Goal: Task Accomplishment & Management: Use online tool/utility

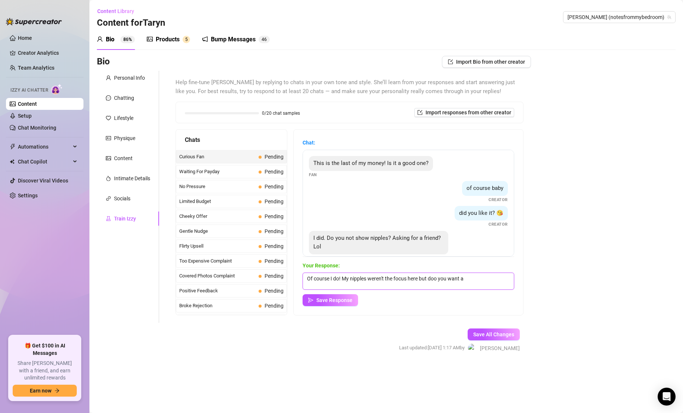
click at [476, 280] on textarea "Of course I do! My nipples weren't the focus here but doo you want a" at bounding box center [409, 281] width 212 height 17
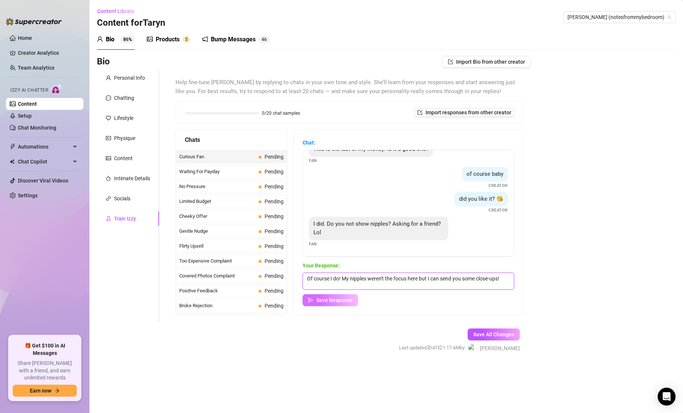
type textarea "Of course I do! My nipples weren't the focus here but I can send you some close…"
click at [337, 300] on span "Save Response" at bounding box center [334, 300] width 36 height 6
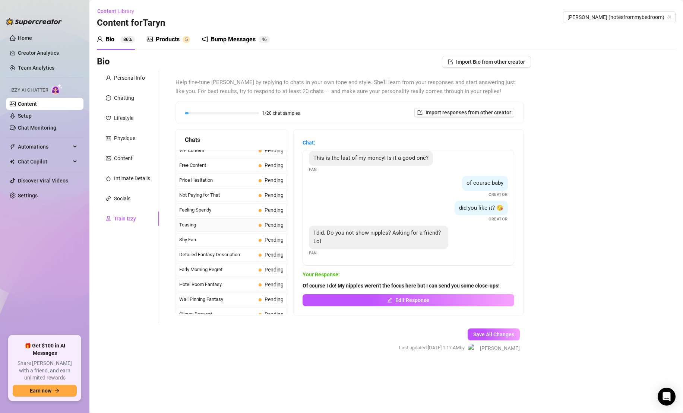
scroll to position [669, 0]
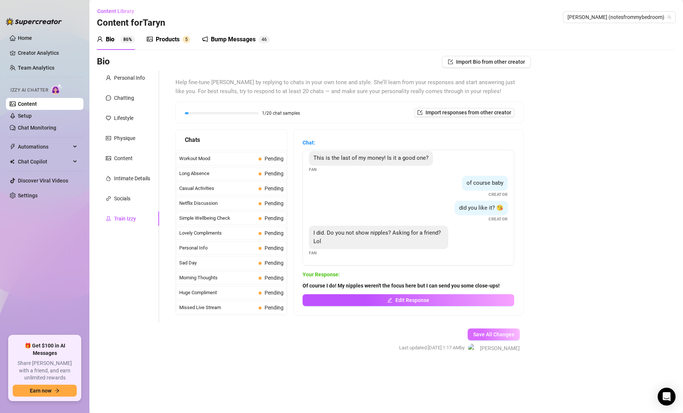
click at [493, 333] on span "Save All Changes" at bounding box center [493, 335] width 41 height 6
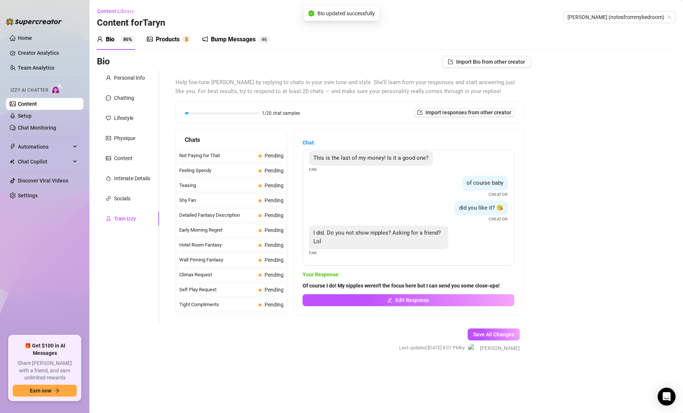
scroll to position [0, 0]
click at [256, 168] on span "Waiting For Payday" at bounding box center [217, 171] width 76 height 7
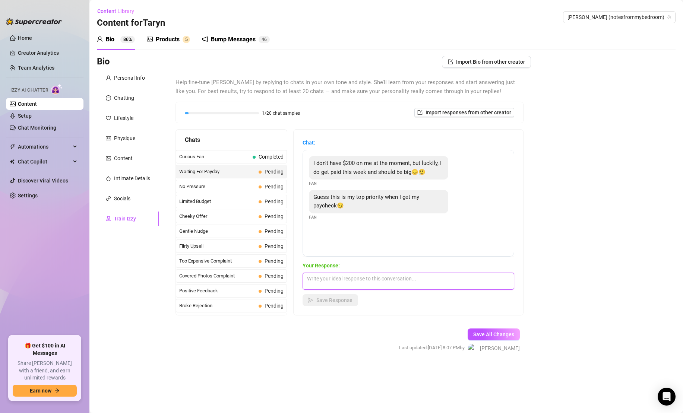
click at [360, 280] on textarea at bounding box center [409, 281] width 212 height 17
click at [501, 111] on span "Import responses from other creator" at bounding box center [469, 113] width 86 height 6
click at [482, 130] on input "search" at bounding box center [461, 131] width 59 height 11
type input "[PERSON_NAME]"
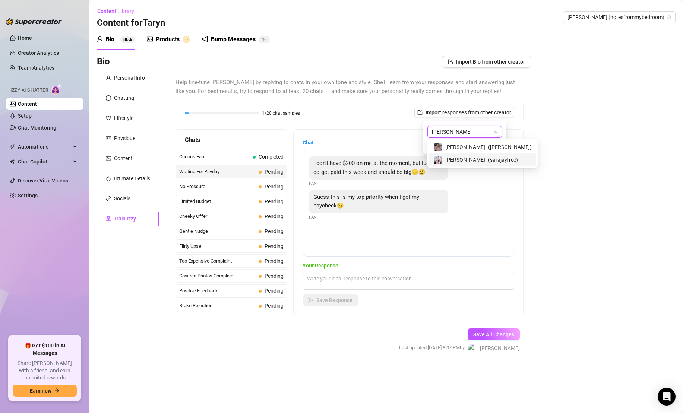
click at [488, 158] on span "( sarajayfree )" at bounding box center [503, 160] width 30 height 8
click at [500, 146] on button "Import" at bounding box center [491, 145] width 21 height 9
click at [541, 125] on div "Bio Import Bio from other creator Personal Info Chatting Lifestyle Physique Con…" at bounding box center [386, 211] width 579 height 310
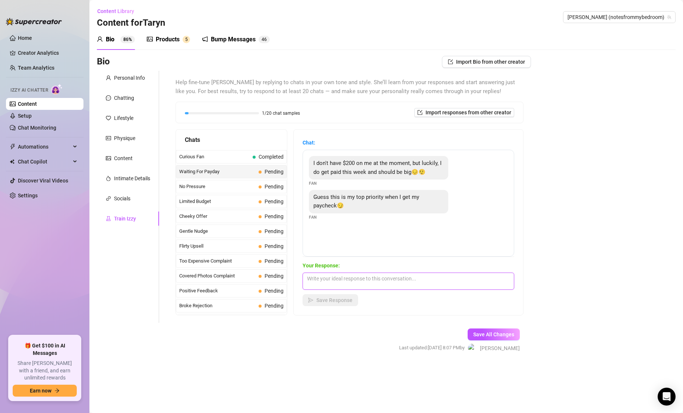
click at [358, 283] on textarea at bounding box center [409, 281] width 212 height 17
type textarea "Aww okay, I really appreciate that! 🥰 What would be in your budget that I can s…"
click at [326, 299] on span "Save Response" at bounding box center [334, 300] width 36 height 6
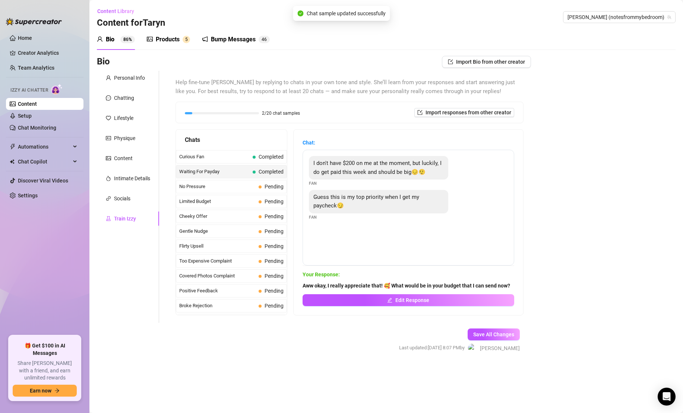
click at [265, 184] on span "Pending" at bounding box center [274, 187] width 19 height 6
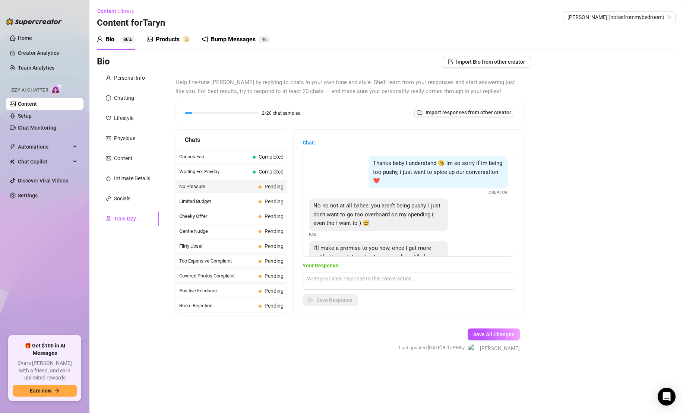
scroll to position [33, 0]
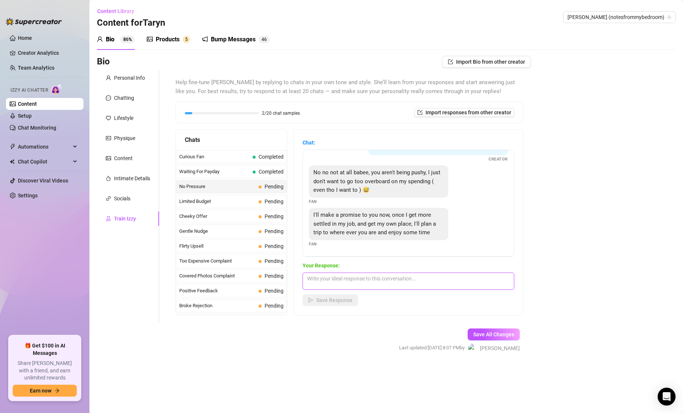
click at [384, 285] on textarea at bounding box center [409, 281] width 212 height 17
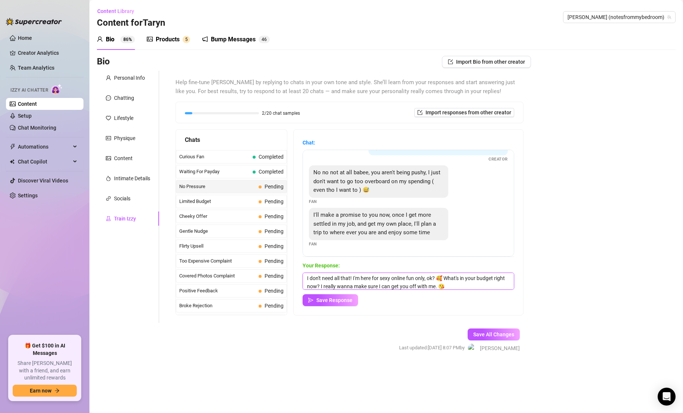
scroll to position [3, 0]
drag, startPoint x: 447, startPoint y: 279, endPoint x: 454, endPoint y: 304, distance: 26.2
click at [454, 304] on div "Your Response: I don't need all that! I'm here for sexy online fun only, ok? 🥰 …" at bounding box center [409, 284] width 212 height 45
type textarea "I don't need all that! I'm here for sexy online fun only, ok? 🥰 What's in your …"
click at [336, 298] on span "Save Response" at bounding box center [334, 300] width 36 height 6
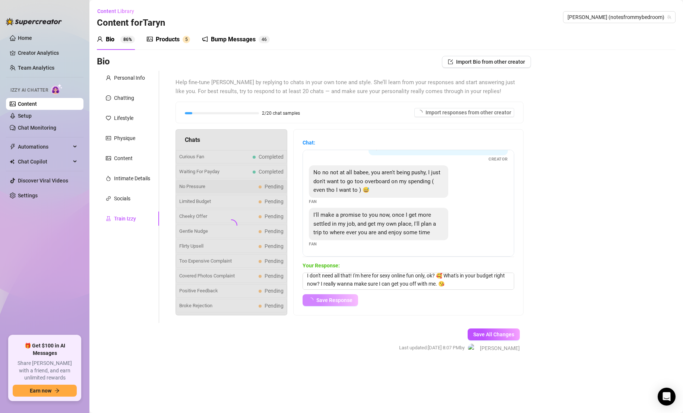
scroll to position [32, 0]
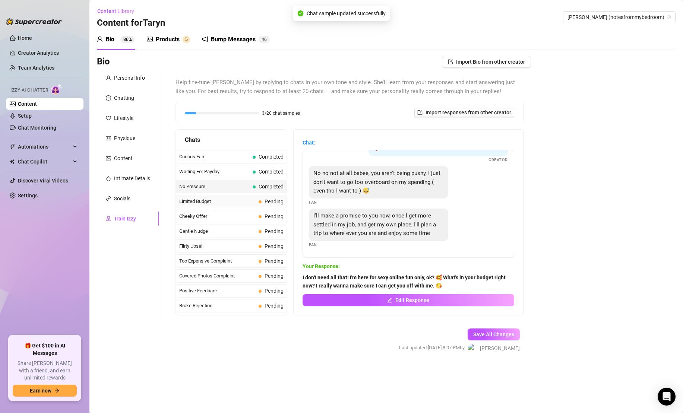
click at [271, 203] on span "Pending" at bounding box center [274, 202] width 19 height 6
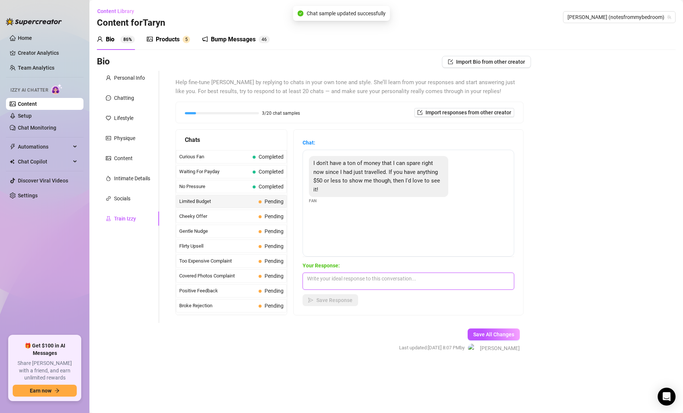
click at [383, 279] on textarea at bounding box center [409, 281] width 212 height 17
paste textarea "What's in your budget right now? I really wanna make sure I can get you off wit…"
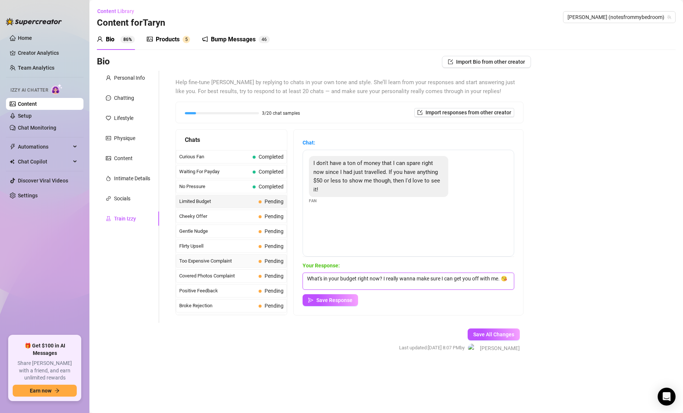
drag, startPoint x: 382, startPoint y: 278, endPoint x: 257, endPoint y: 261, distance: 126.1
click at [264, 262] on div "Chats Curious Fan Completed Waiting For Payday Completed No Pressure Completed …" at bounding box center [350, 222] width 348 height 186
click at [503, 278] on textarea "I totally understand!! I really wanna make sure I can get you off with me. 😘" at bounding box center [409, 281] width 212 height 17
type textarea "I totally understand!! I really wanna make sure I can get you off with me. 😘 Te…"
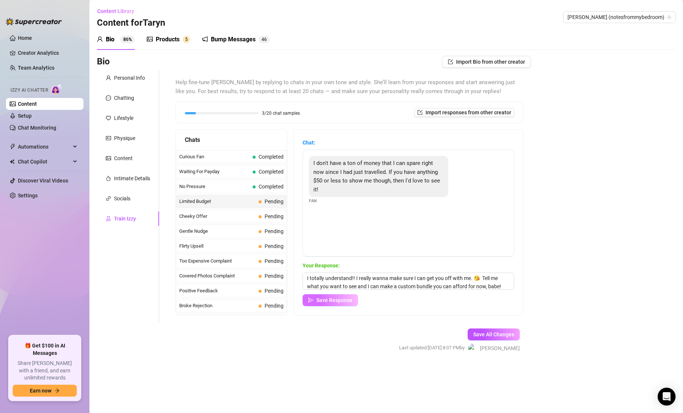
click at [332, 295] on button "Save Response" at bounding box center [331, 300] width 56 height 12
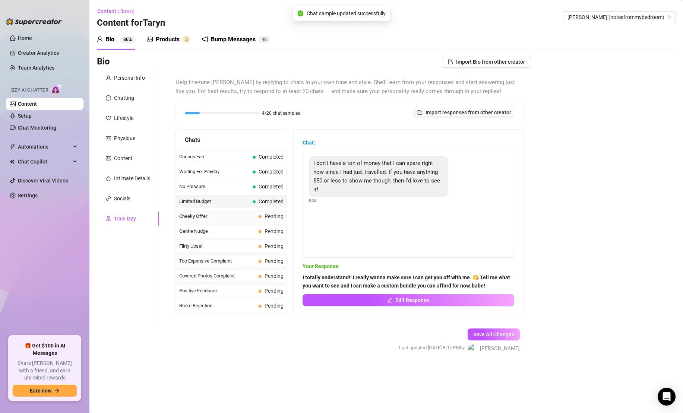
click at [274, 219] on span "Pending" at bounding box center [271, 216] width 25 height 8
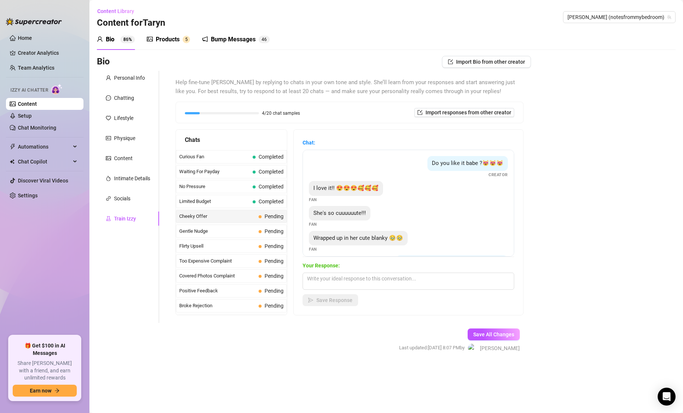
scroll to position [105, 0]
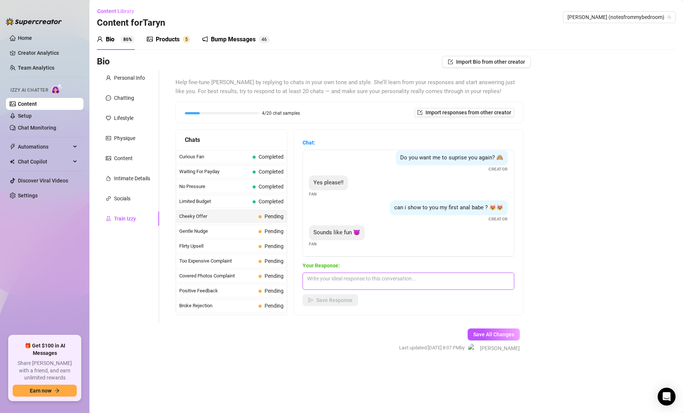
click at [390, 281] on textarea at bounding box center [409, 281] width 212 height 17
type textarea "I know you're gonna love watching me cum from fucking my ass... get ready. 😈"
click at [345, 307] on div "Chat: Do you like it babe ?😻😻😻 Creator I love it!! 😍😍😍🥰🥰🥰 Fan She's so cuuuuuut…" at bounding box center [409, 223] width 230 height 186
click at [346, 301] on span "Save Response" at bounding box center [334, 300] width 36 height 6
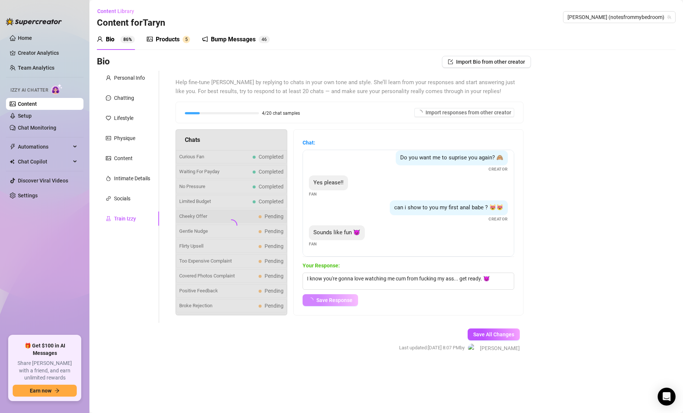
scroll to position [96, 0]
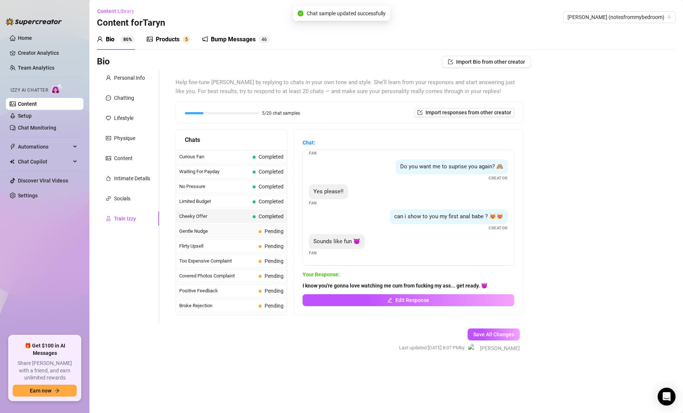
click at [257, 228] on div "Gentle Nudge Pending" at bounding box center [231, 231] width 111 height 13
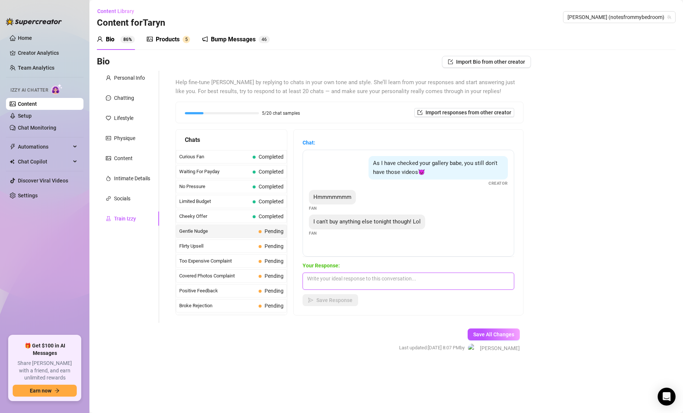
click at [371, 274] on textarea at bounding box center [409, 281] width 212 height 17
paste textarea "What's in your budget right now? I really wanna make sure I can get you off wit…"
type textarea "Nothing else? 😞 What's in your budget right now? I really wanna make sure I can…"
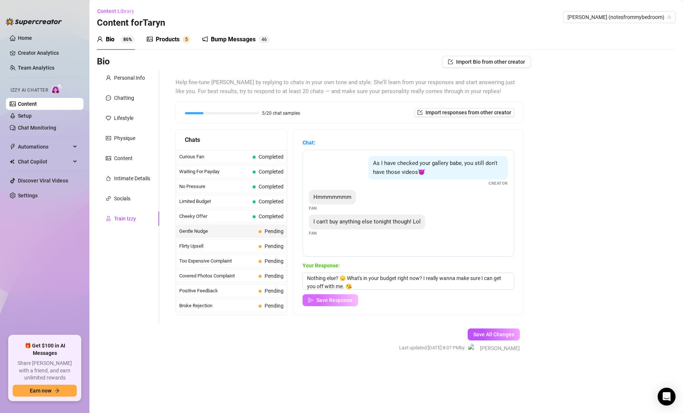
click at [335, 300] on span "Save Response" at bounding box center [334, 300] width 36 height 6
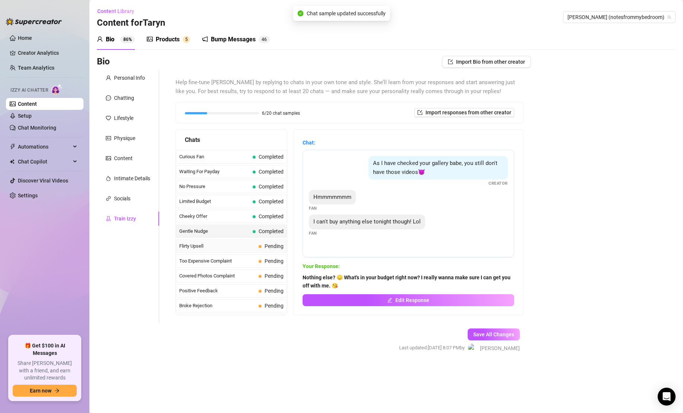
click at [264, 250] on span "Pending" at bounding box center [271, 246] width 25 height 8
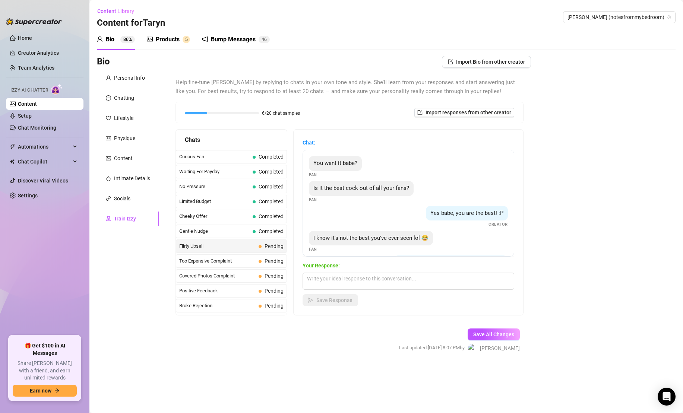
scroll to position [164, 0]
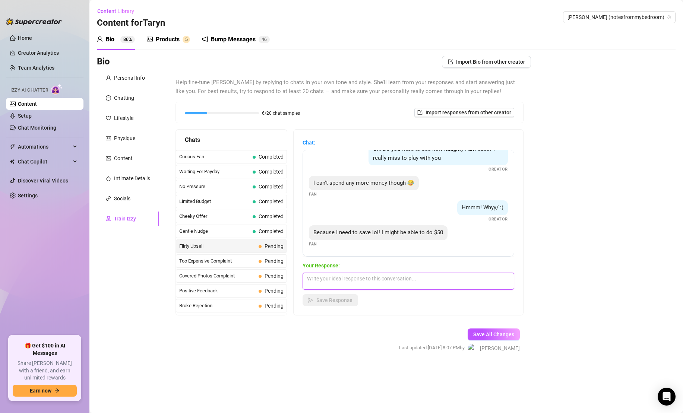
click at [396, 279] on textarea at bounding box center [409, 281] width 212 height 17
paste textarea "What's in your budget right now? I really wanna make sure I can get you off wit…"
drag, startPoint x: 380, startPoint y: 277, endPoint x: 196, endPoint y: 273, distance: 183.8
click at [197, 273] on div "Chats Curious Fan Completed Waiting For Payday Completed No Pressure Completed …" at bounding box center [350, 222] width 348 height 186
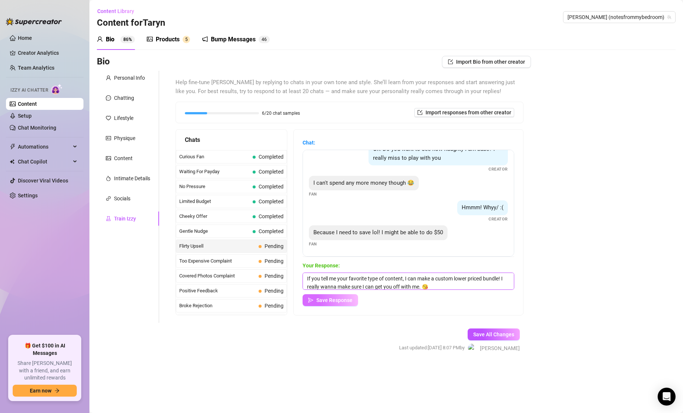
type textarea "If you tell me your favorite type of content, I can make a custom lower priced …"
click at [334, 304] on button "Save Response" at bounding box center [331, 300] width 56 height 12
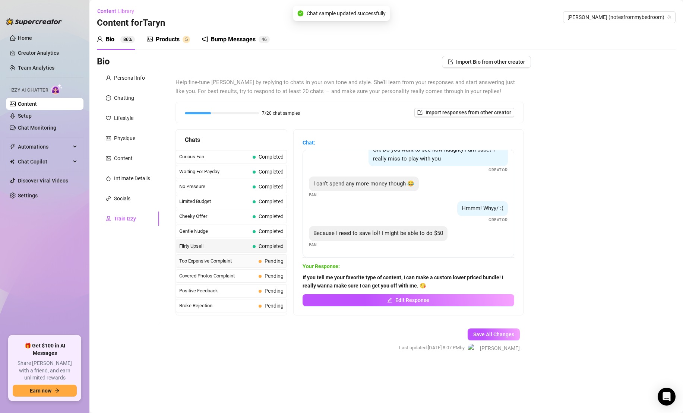
scroll to position [163, 0]
click at [248, 260] on span "Too Expensive Complaint" at bounding box center [217, 260] width 76 height 7
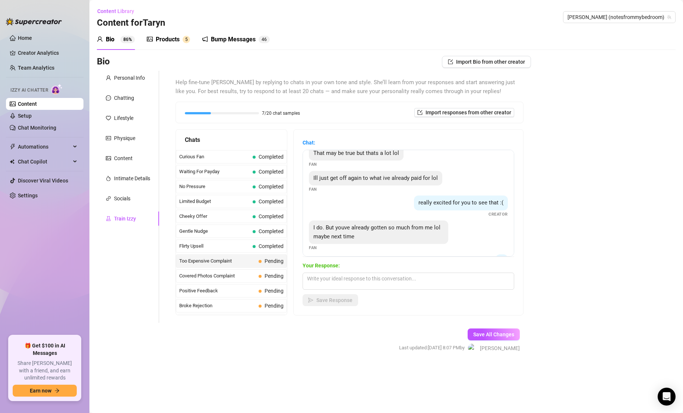
scroll to position [123, 0]
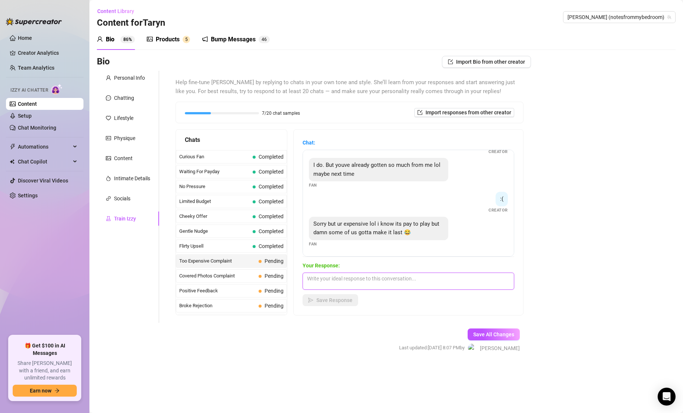
click at [383, 282] on textarea at bounding box center [409, 281] width 212 height 17
paste textarea "What's in your budget right now? I really wanna make sure I can get you off wit…"
type textarea "What's in your budget right now? I really wanna make sure I can get you off wit…"
click at [332, 306] on button "Save Response" at bounding box center [331, 300] width 56 height 12
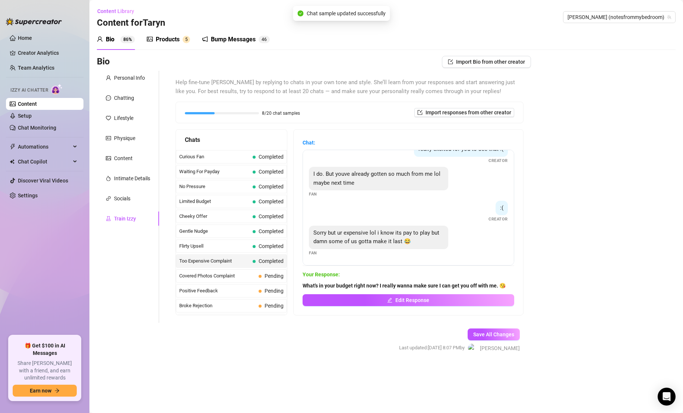
scroll to position [114, 0]
click at [250, 278] on span "Covered Photos Complaint" at bounding box center [217, 275] width 76 height 7
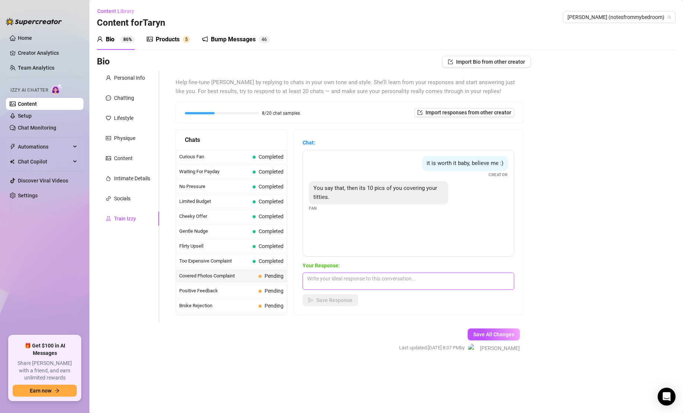
click at [376, 274] on textarea at bounding box center [409, 281] width 212 height 17
type textarea "Oh you wanna see nipples! That's not an issue, I can send some close-up tit pic…"
click at [341, 297] on button "Save Response" at bounding box center [331, 300] width 56 height 12
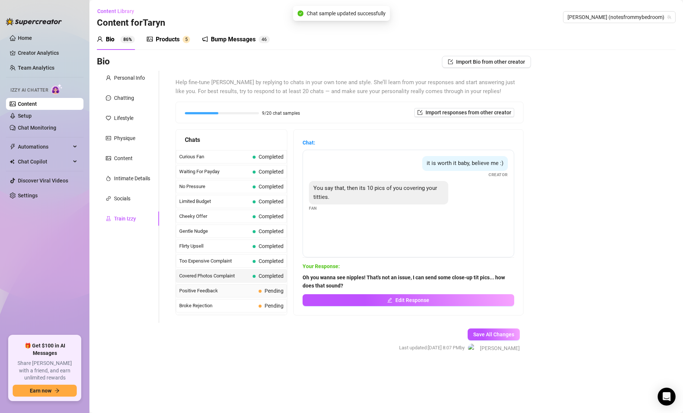
click at [255, 294] on span "Positive Feedback" at bounding box center [217, 290] width 76 height 7
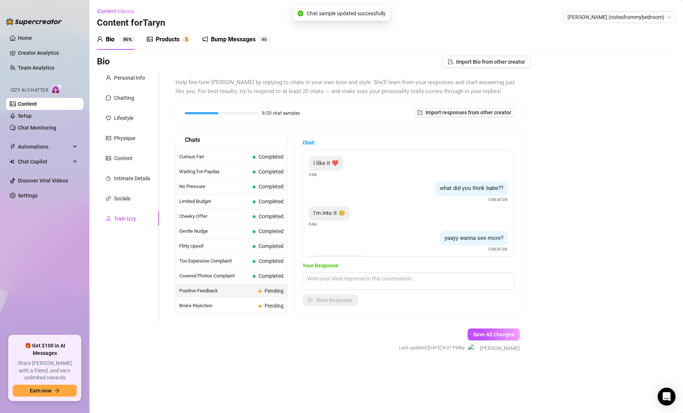
scroll to position [30, 0]
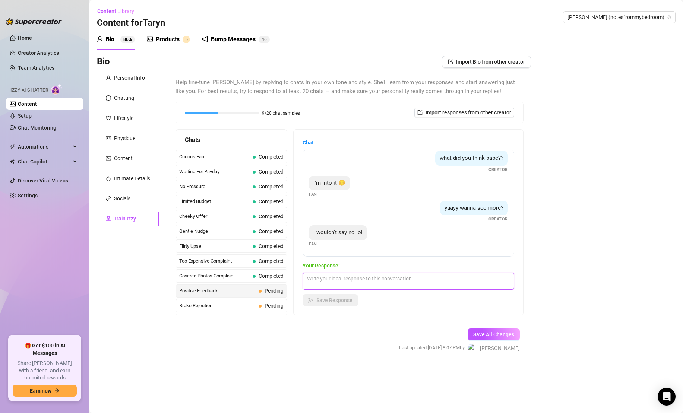
click at [382, 283] on textarea at bounding box center [409, 281] width 212 height 17
type textarea "Yay!! Coming right up 😘"
click at [342, 299] on span "Save Response" at bounding box center [334, 300] width 36 height 6
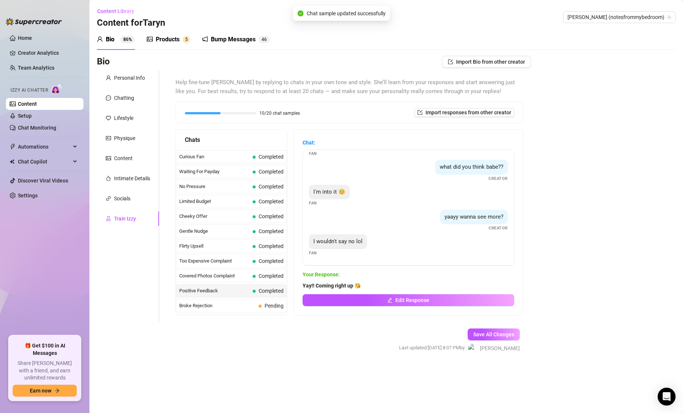
scroll to position [21, 0]
click at [247, 304] on span "Broke Rejection" at bounding box center [217, 305] width 76 height 7
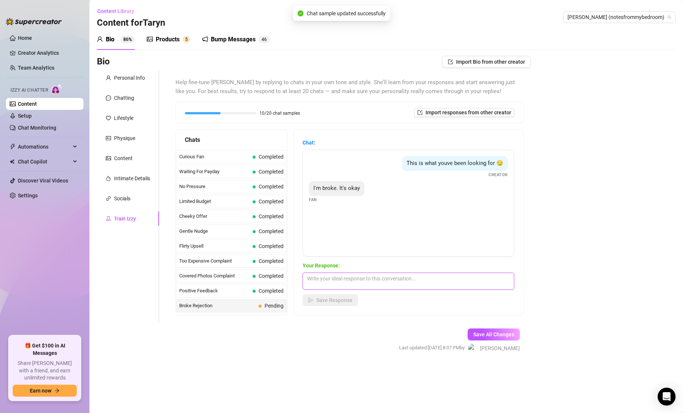
click at [369, 278] on textarea at bounding box center [409, 281] width 212 height 17
paste textarea "What's in your budget right now? I really wanna make sure I can get you off wit…"
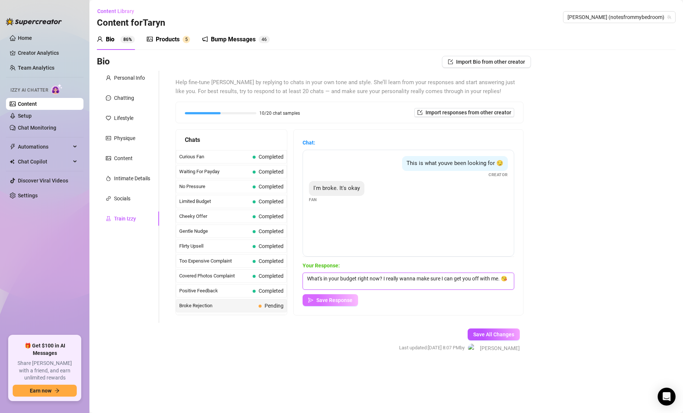
type textarea "What's in your budget right now? I really wanna make sure I can get you off wit…"
click at [350, 297] on span "Save Response" at bounding box center [334, 300] width 36 height 6
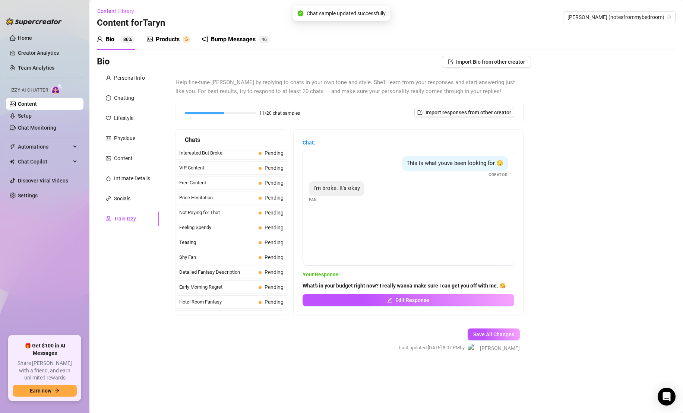
scroll to position [148, 0]
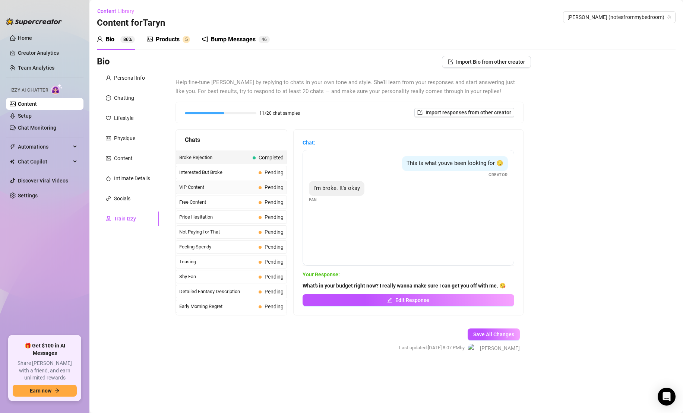
click at [260, 184] on span "Pending" at bounding box center [271, 187] width 25 height 8
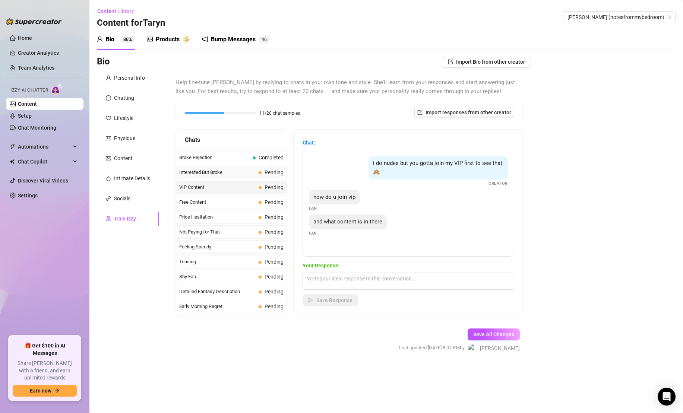
click at [260, 173] on span at bounding box center [260, 172] width 3 height 3
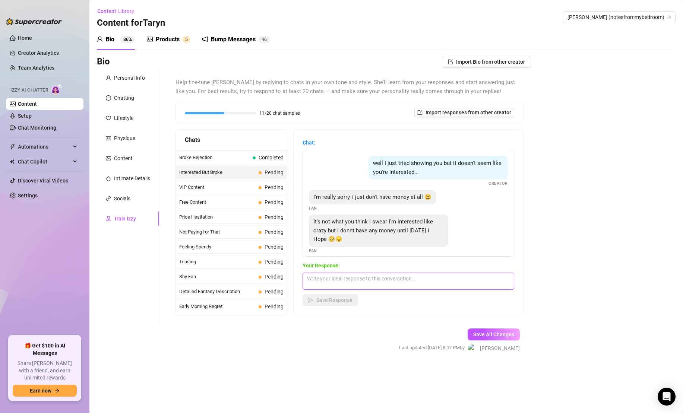
click at [381, 282] on textarea at bounding box center [409, 281] width 212 height 17
paste textarea "What's in your budget right now? I really wanna make sure I can get you off wit…"
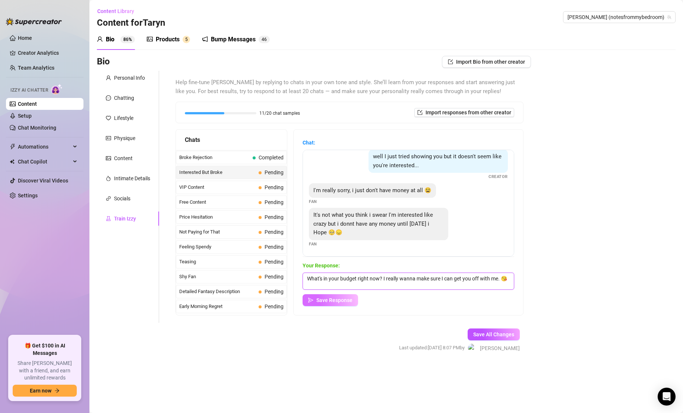
type textarea "What's in your budget right now? I really wanna make sure I can get you off wit…"
click at [334, 305] on button "Save Response" at bounding box center [331, 300] width 56 height 12
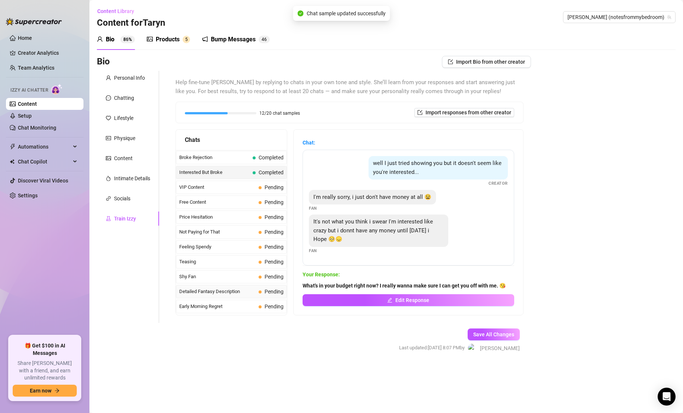
scroll to position [0, 0]
click at [247, 289] on span "Detailed Fantasy Description" at bounding box center [217, 291] width 76 height 7
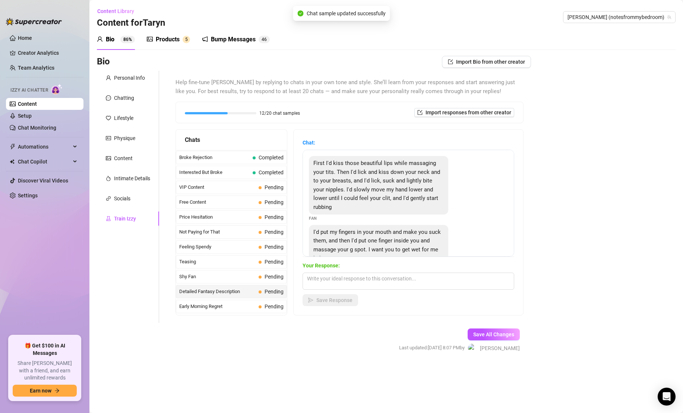
scroll to position [17, 0]
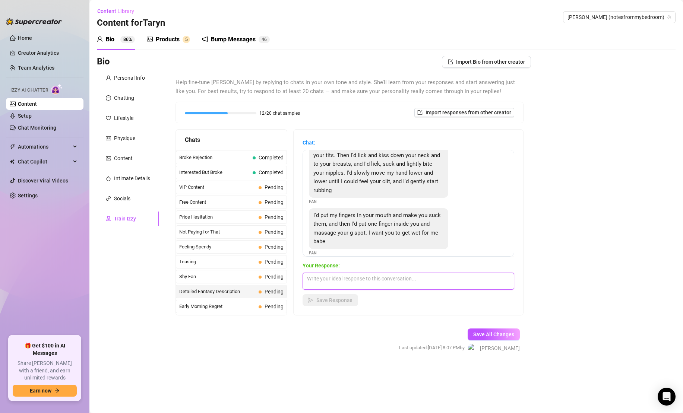
click at [342, 281] on textarea at bounding box center [409, 281] width 212 height 17
click at [444, 283] on textarea "Mmm fuck baby, that's so hot! You're getting me crazy wet, and I'm soaking thro…" at bounding box center [409, 281] width 212 height 17
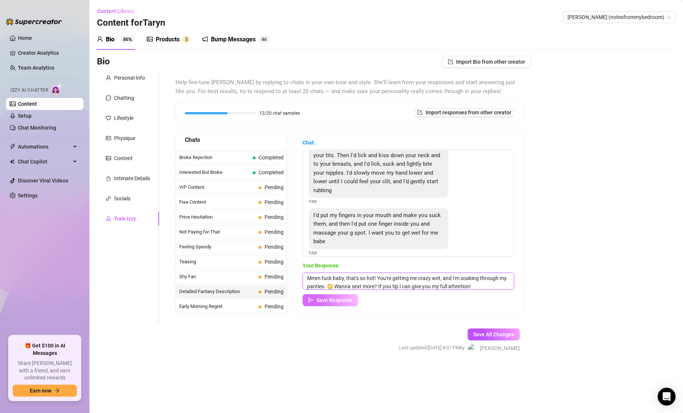
type textarea "Mmm fuck baby, that's so hot! You're getting me crazy wet, and I'm soaking thro…"
click at [341, 303] on span "Save Response" at bounding box center [334, 300] width 36 height 6
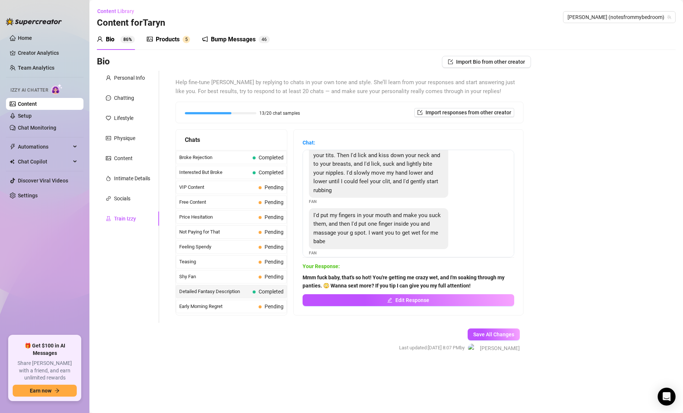
scroll to position [16, 0]
click at [248, 306] on span "Early Morning Regret" at bounding box center [217, 306] width 76 height 7
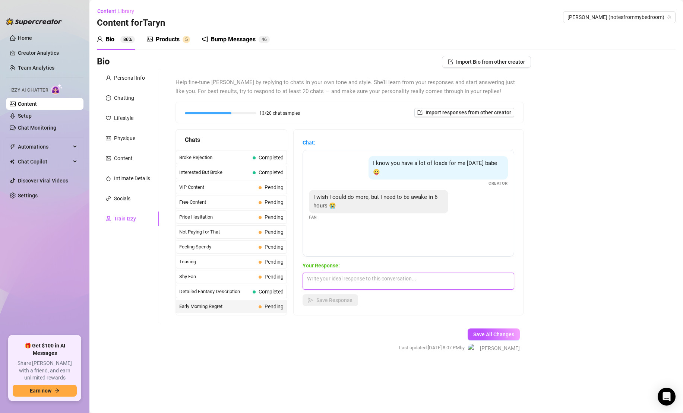
click at [359, 281] on textarea at bounding box center [409, 281] width 212 height 17
type textarea "Oh no, get some rest baby! 😴 It's okay, just message me [DATE]! I'm not going a…"
click at [326, 302] on span "Save Response" at bounding box center [334, 300] width 36 height 6
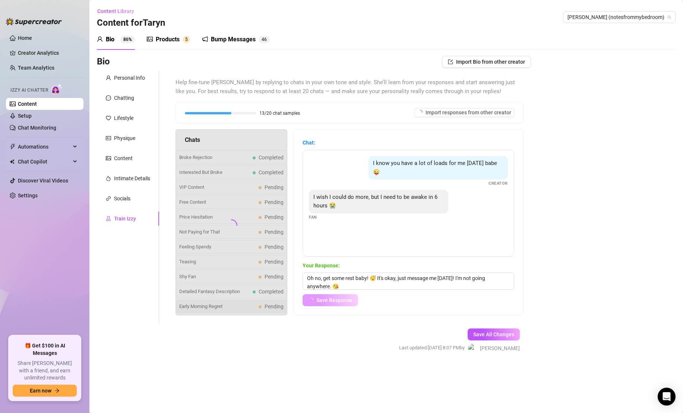
click at [326, 302] on span "Save Response" at bounding box center [334, 300] width 36 height 6
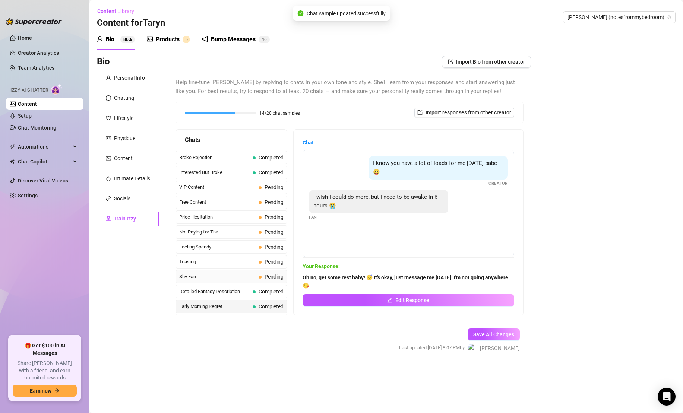
click at [257, 277] on div "Shy Fan Pending" at bounding box center [231, 276] width 111 height 13
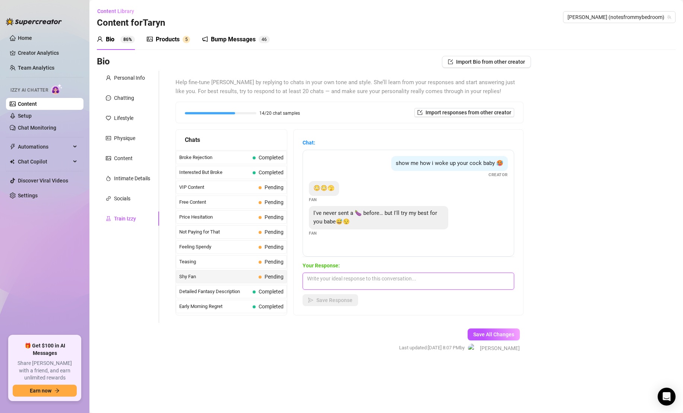
click at [377, 279] on textarea at bounding box center [409, 281] width 212 height 17
click at [428, 278] on textarea "I'm so honored that I'll be getting your first one!! I can give you an honest r…" at bounding box center [409, 281] width 212 height 17
click at [422, 284] on textarea "I'm so honored that I'll be getting your first one!! Can I give you an honest r…" at bounding box center [409, 281] width 212 height 17
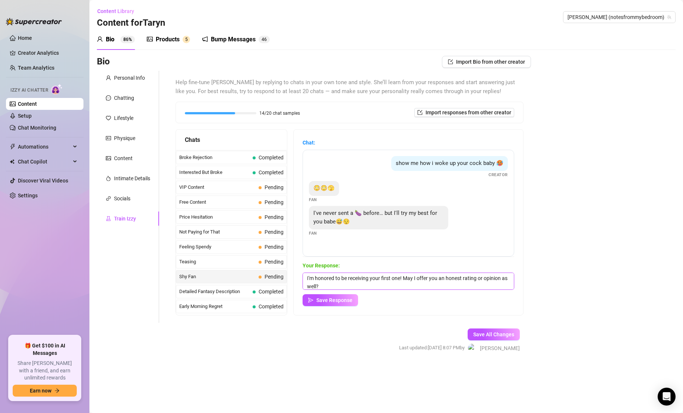
click at [396, 285] on textarea "I'm honored to be receiving your first one! May I offer you an honest rating or…" at bounding box center [409, 281] width 212 height 17
type textarea "I'm honored to be receiving your first one! May I offer you an honest rating or…"
click at [341, 295] on button "Save Response" at bounding box center [331, 300] width 56 height 12
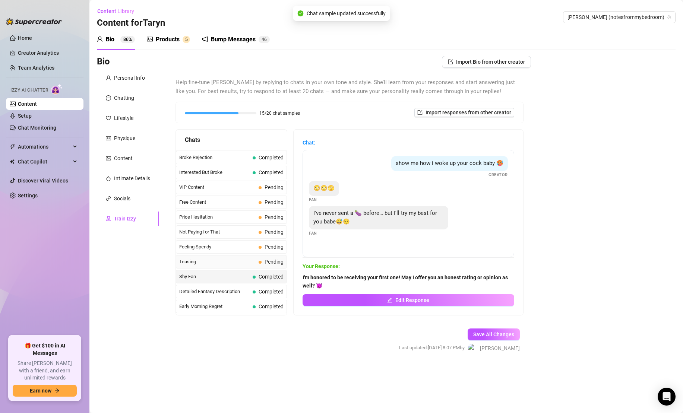
click at [269, 261] on span "Pending" at bounding box center [274, 262] width 19 height 6
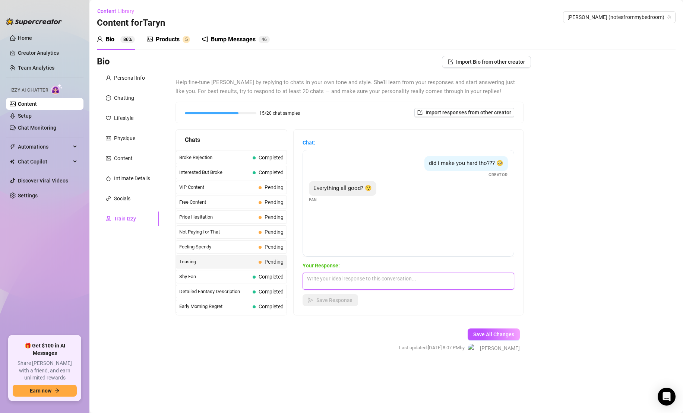
click at [359, 283] on textarea at bounding box center [409, 281] width 212 height 17
type textarea "It'll be better if I know that cock is hard for me!!"
click at [325, 305] on button "Save Response" at bounding box center [331, 300] width 56 height 12
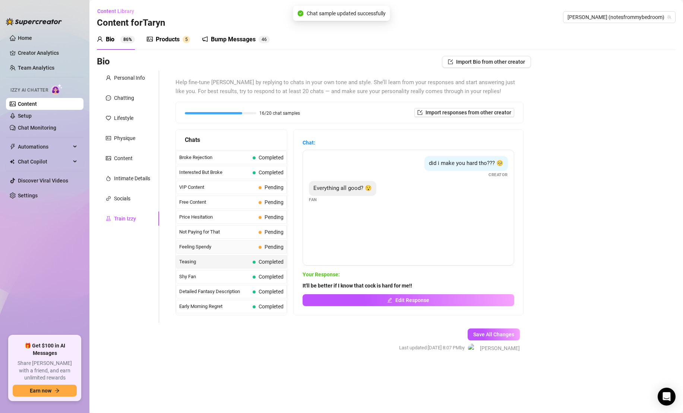
click at [268, 247] on span "Pending" at bounding box center [274, 247] width 19 height 6
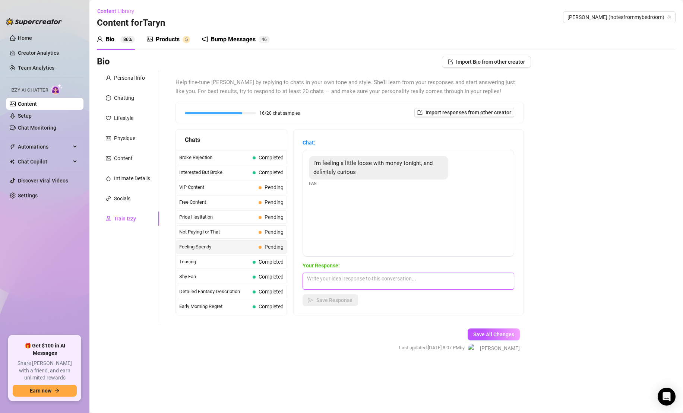
click at [368, 280] on textarea at bounding box center [409, 281] width 212 height 17
type textarea "Mmm, well, tell me what you're into and I can spoil you with content to get tha…"
click at [321, 298] on span "Save Response" at bounding box center [334, 300] width 36 height 6
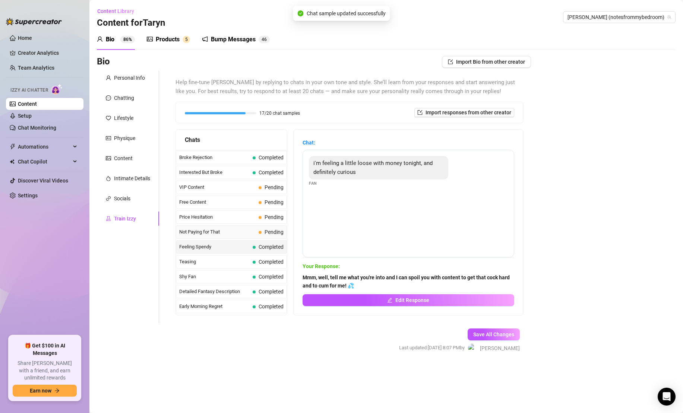
click at [240, 237] on div "Not Paying for That Pending" at bounding box center [231, 231] width 111 height 13
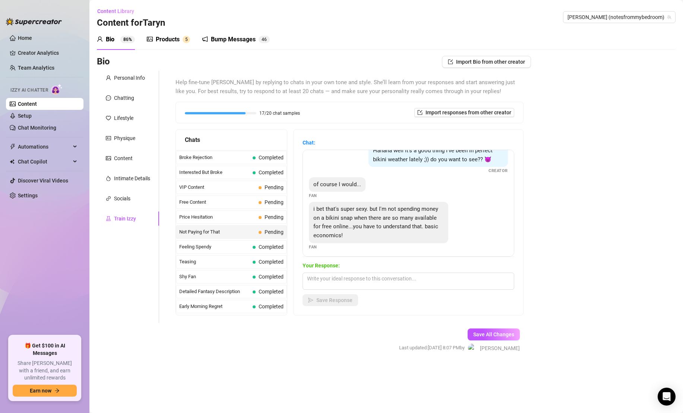
scroll to position [16, 0]
click at [333, 285] on textarea at bounding box center [409, 281] width 212 height 17
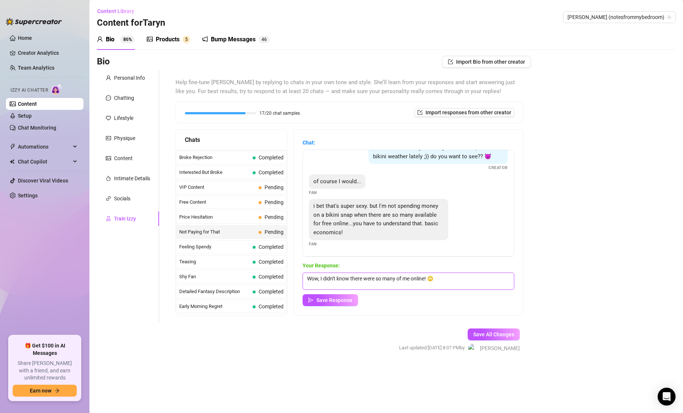
click at [406, 278] on textarea "Wow, I didn't know there were so many of me online! 🙄" at bounding box center [409, 281] width 212 height 17
click at [444, 287] on textarea "Wow, I didn't know there were so many of ME online! 🙄" at bounding box center [409, 281] width 212 height 17
click at [339, 288] on textarea "Wow, I didn't know there were so many of ME online! 🙄 If that's not what you wa…" at bounding box center [409, 281] width 212 height 17
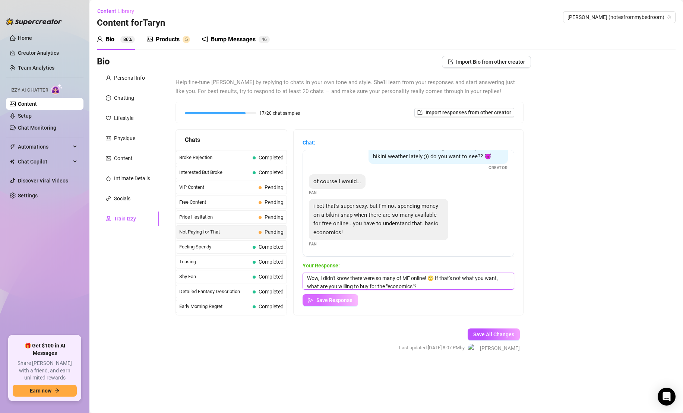
type textarea "Wow, I didn't know there were so many of ME online! 🙄 If that's not what you wa…"
click at [335, 295] on button "Save Response" at bounding box center [331, 300] width 56 height 12
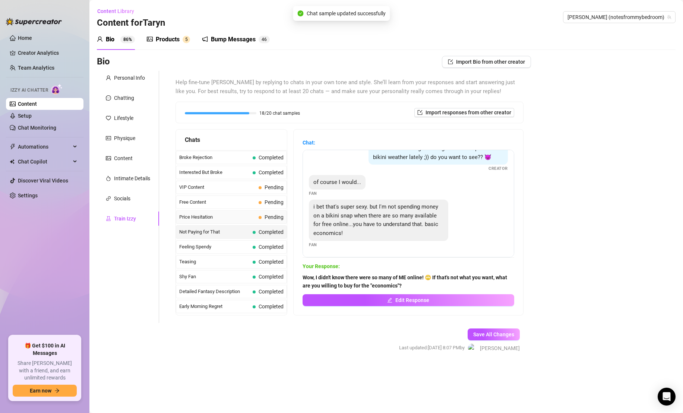
scroll to position [15, 0]
click at [271, 219] on span "Pending" at bounding box center [274, 217] width 19 height 6
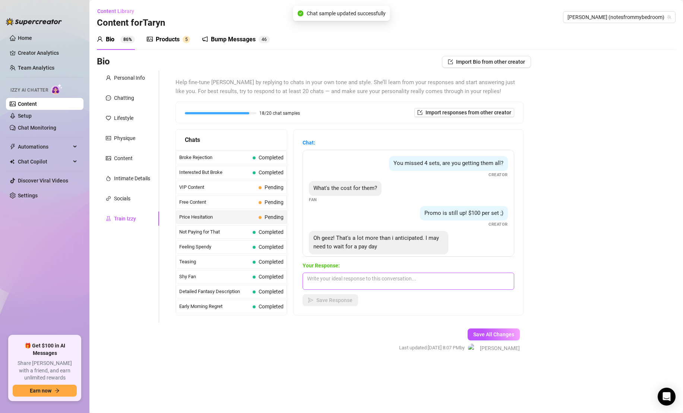
scroll to position [14, 0]
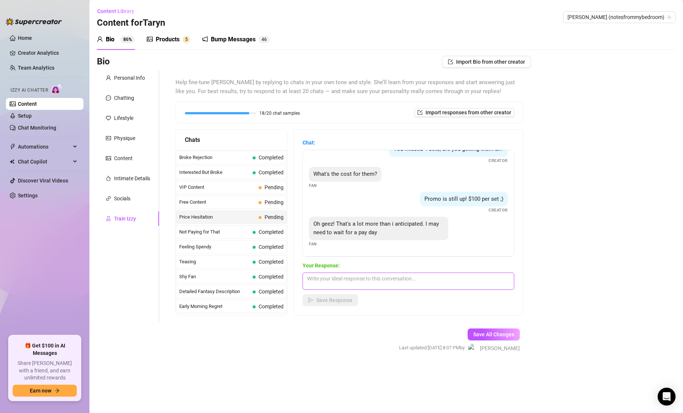
click at [364, 282] on textarea at bounding box center [409, 281] width 212 height 17
paste textarea "What's in your budget right now? I really wanna make sure I can get you off wit…"
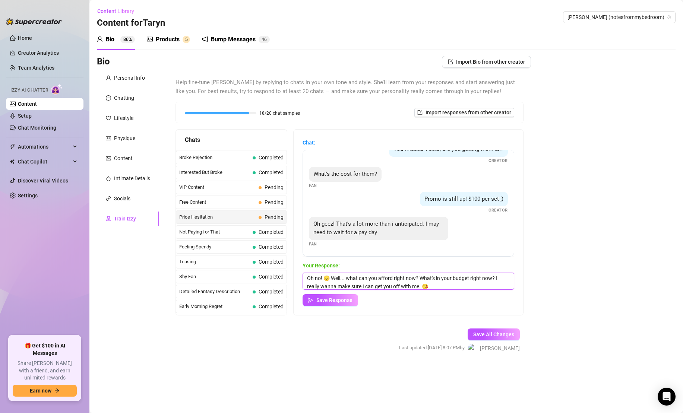
scroll to position [0, 0]
drag, startPoint x: 417, startPoint y: 277, endPoint x: 495, endPoint y: 278, distance: 77.9
click at [495, 278] on textarea "Oh no! 😞 Well... what can you afford right now? What's in your budget right now…" at bounding box center [409, 281] width 212 height 17
drag, startPoint x: 433, startPoint y: 277, endPoint x: 449, endPoint y: 375, distance: 98.9
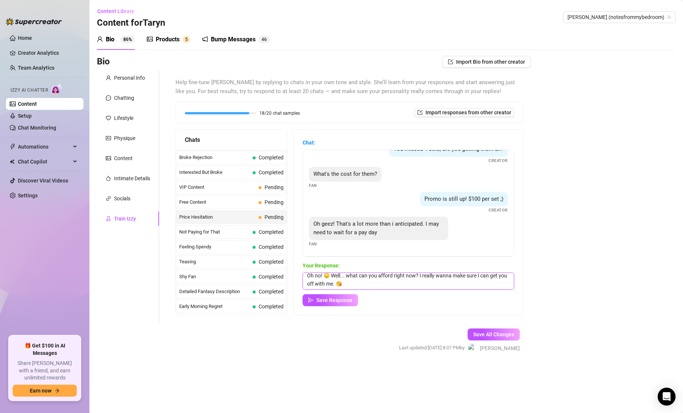
click at [449, 372] on main "Content Library Content for [PERSON_NAME] [PERSON_NAME] (notesfrommybedroom) Bi…" at bounding box center [386, 206] width 594 height 413
type textarea "Oh no! 😞 Well... what can you afford right now? I really want you to see. 🥺"
click at [348, 294] on button "Save Response" at bounding box center [331, 300] width 56 height 12
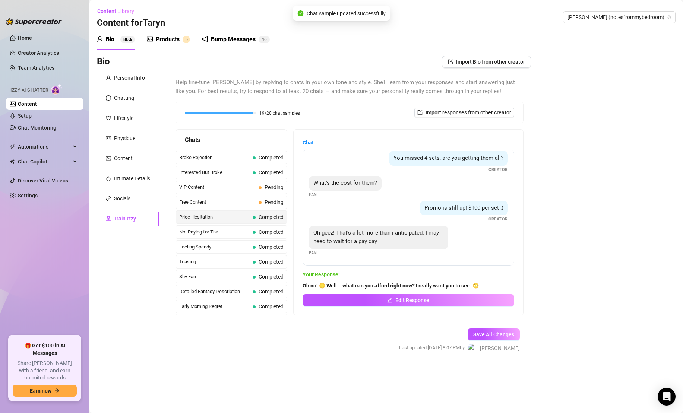
scroll to position [5, 0]
click at [252, 199] on span "Free Content" at bounding box center [217, 202] width 76 height 7
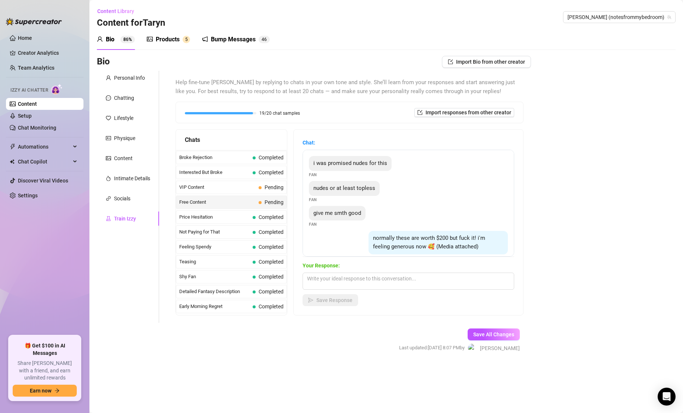
scroll to position [64, 0]
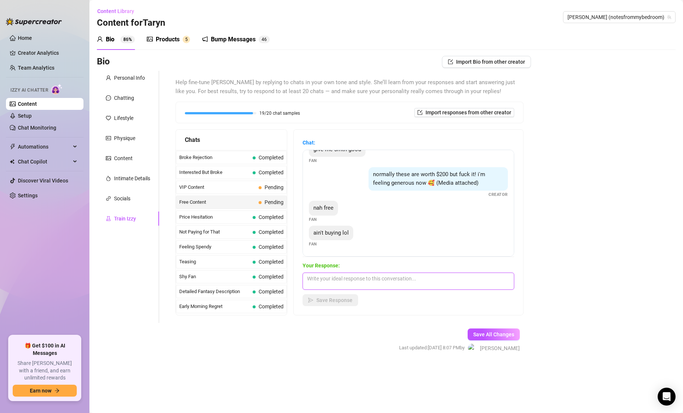
click at [363, 287] on textarea at bounding box center [409, 281] width 212 height 17
type textarea "Ok, bye!"
click at [343, 304] on button "Save Response" at bounding box center [331, 300] width 56 height 12
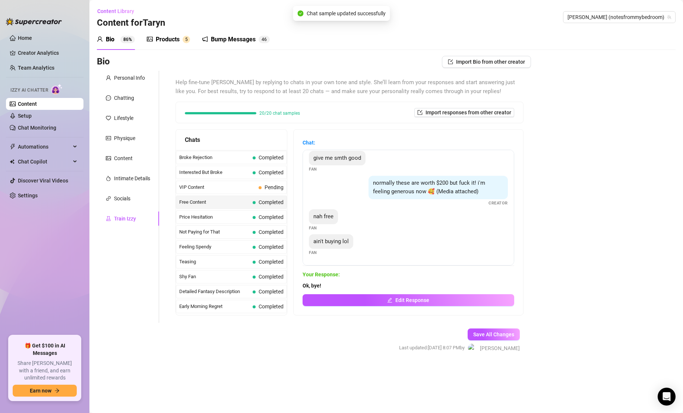
scroll to position [55, 0]
click at [508, 337] on span "Save All Changes" at bounding box center [493, 335] width 41 height 6
click at [133, 196] on div "Socials" at bounding box center [128, 199] width 62 height 14
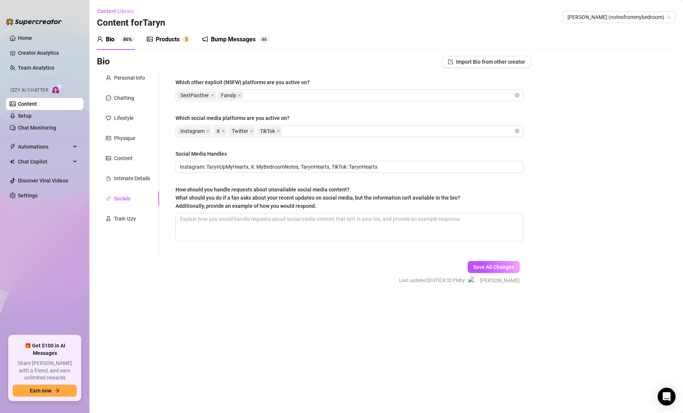
click at [173, 37] on div "Products" at bounding box center [168, 39] width 24 height 9
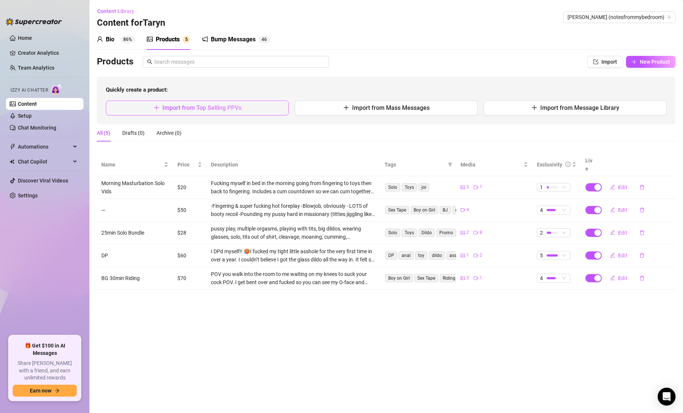
click at [245, 111] on button "Import from Top Selling PPVs" at bounding box center [197, 108] width 183 height 15
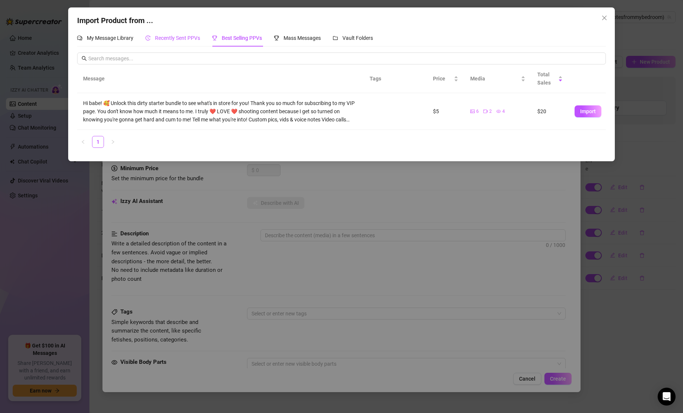
click at [189, 39] on span "Recently Sent PPVs" at bounding box center [177, 38] width 45 height 6
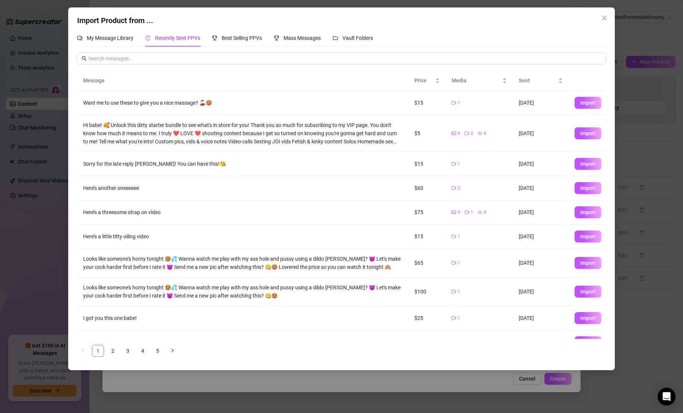
scroll to position [16, 0]
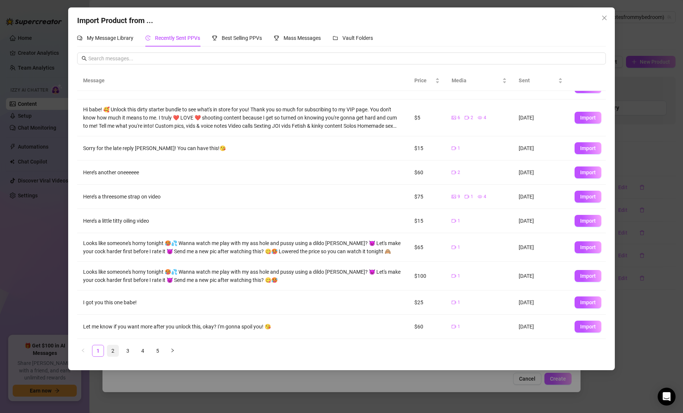
click at [115, 351] on link "2" at bounding box center [112, 350] width 11 height 11
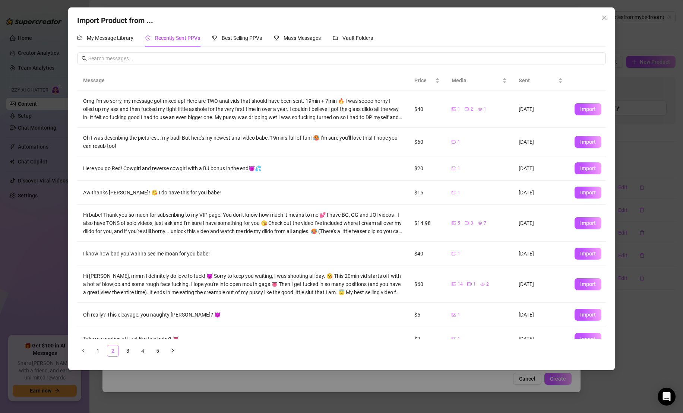
scroll to position [0, 0]
click at [591, 168] on span "Import" at bounding box center [588, 168] width 16 height 6
type textarea "Here you go Red! Cowgirl and reverse cowgirl with a BJ bonus in the end😈💦"
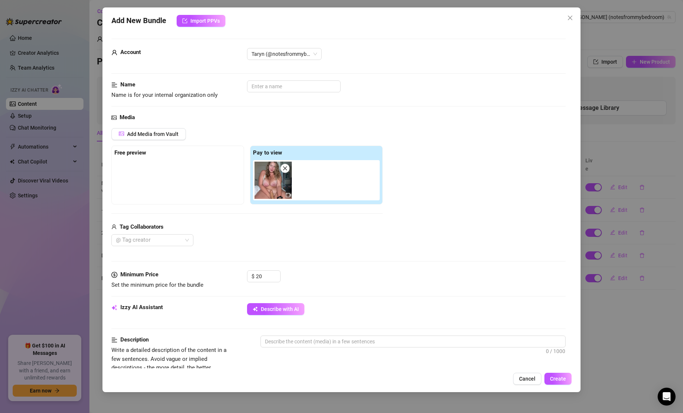
click at [211, 193] on div at bounding box center [177, 178] width 127 height 37
click at [176, 136] on span "Add Media from Vault" at bounding box center [152, 134] width 51 height 6
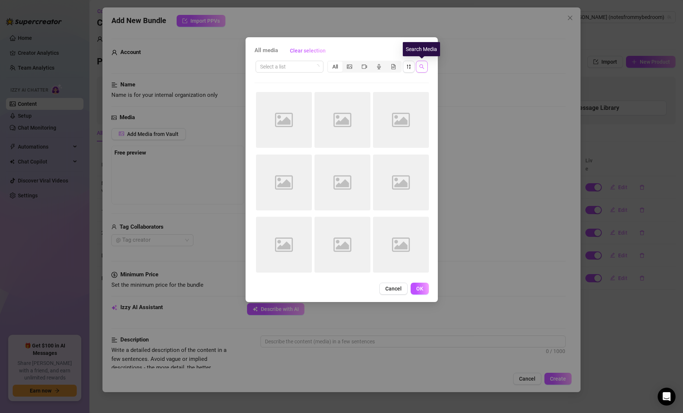
click at [424, 69] on button "button" at bounding box center [422, 67] width 12 height 12
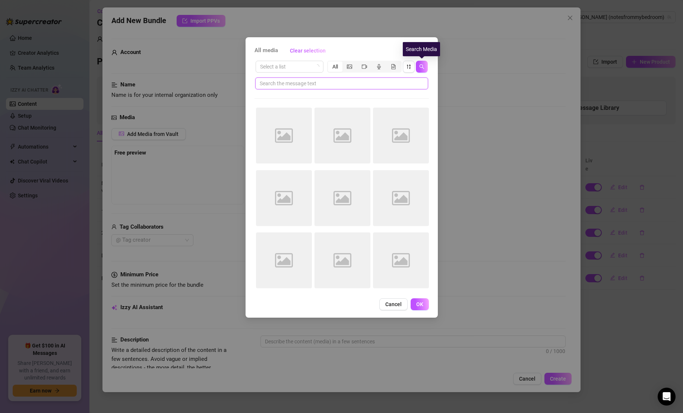
click at [369, 86] on input "text" at bounding box center [339, 83] width 158 height 8
type input "cowgirl"
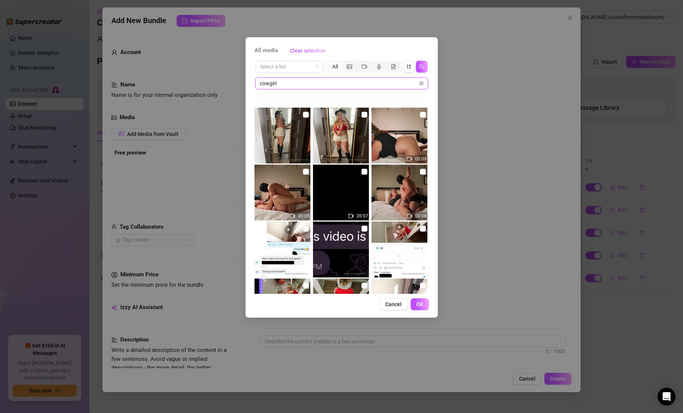
scroll to position [110, 0]
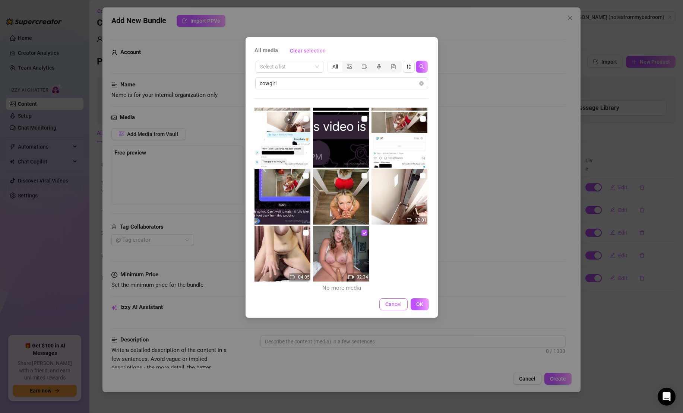
click at [382, 303] on button "Cancel" at bounding box center [393, 304] width 28 height 12
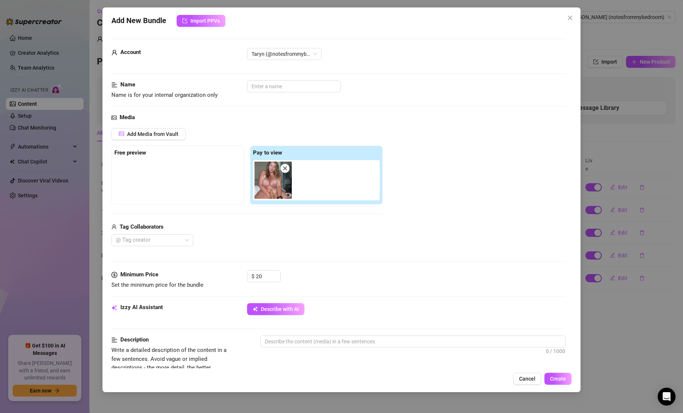
click at [277, 178] on img at bounding box center [273, 180] width 37 height 37
click at [286, 192] on div at bounding box center [288, 195] width 7 height 7
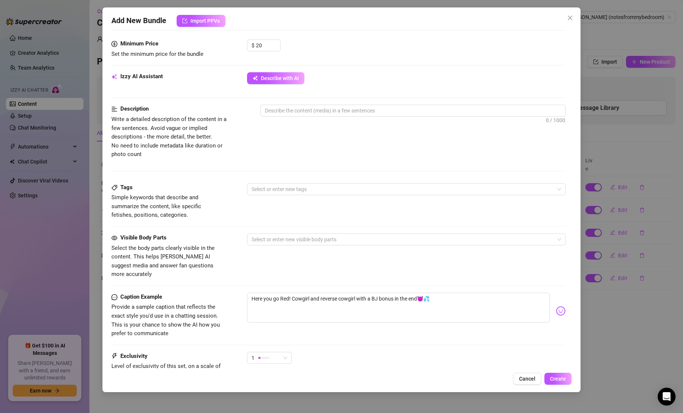
scroll to position [187, 0]
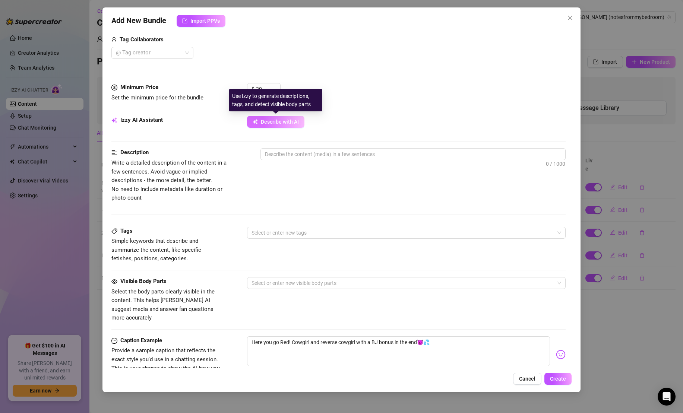
click at [294, 126] on button "Describe with AI" at bounding box center [275, 122] width 57 height 12
type textarea "Taryn"
type textarea "[PERSON_NAME] wears"
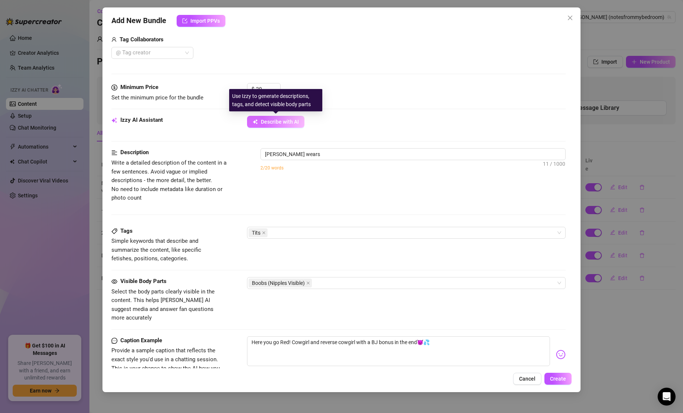
type textarea "[PERSON_NAME] wears a"
type textarea "[PERSON_NAME] wears a tight"
type textarea "[PERSON_NAME] wears a tight white"
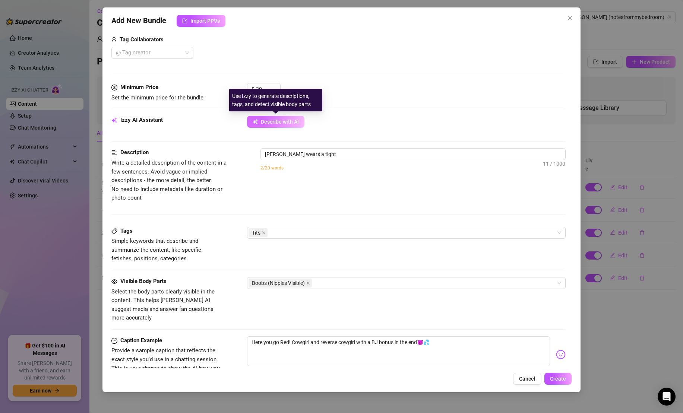
type textarea "[PERSON_NAME] wears a tight white"
type textarea "[PERSON_NAME] wears a tight white crop"
type textarea "[PERSON_NAME] wears a tight white crop top,"
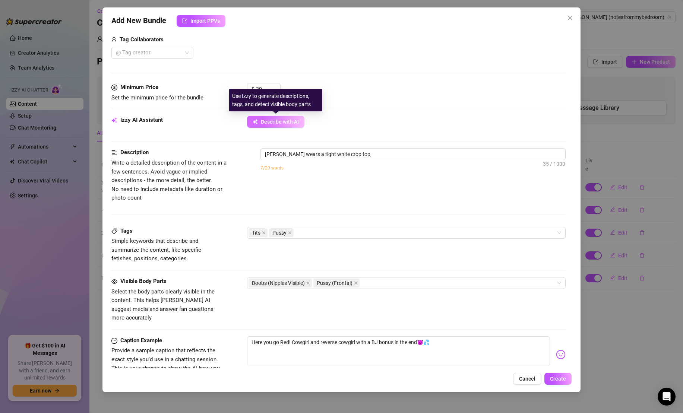
type textarea "[PERSON_NAME] wears a tight white crop top, her"
type textarea "[PERSON_NAME] wears a tight white crop top, her big"
type textarea "[PERSON_NAME] wears a tight white crop top, her big natural"
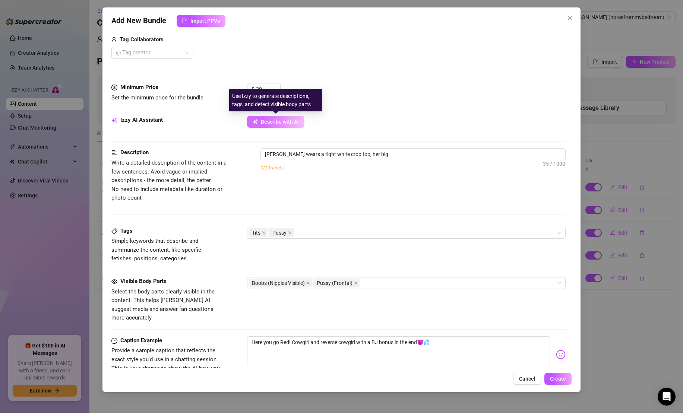
type textarea "[PERSON_NAME] wears a tight white crop top, her big natural"
type textarea "[PERSON_NAME] wears a tight white crop top, her big natural tits"
type textarea "[PERSON_NAME] wears a tight white crop top, her big natural tits fully"
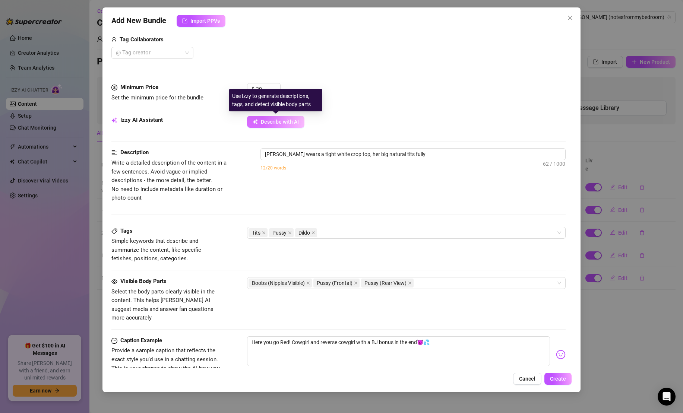
type textarea "[PERSON_NAME] wears a tight white crop top, her big natural tits fully exposed"
type textarea "[PERSON_NAME] wears a tight white crop top, her big natural tits fully exposed …"
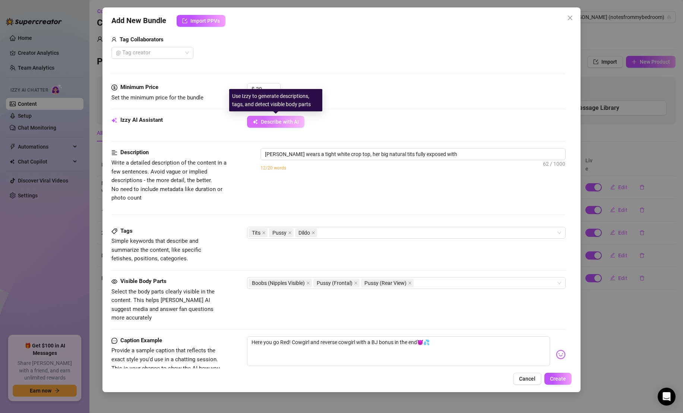
type textarea "[PERSON_NAME] wears a tight white crop top, her big natural tits fully exposed …"
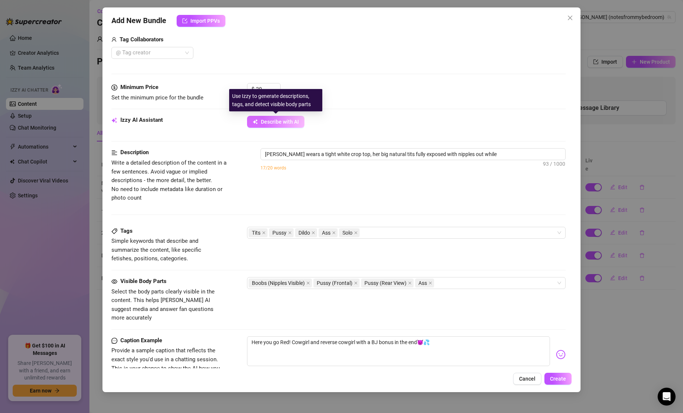
type textarea "[PERSON_NAME] wears a tight white crop top, her big natural tits fully exposed …"
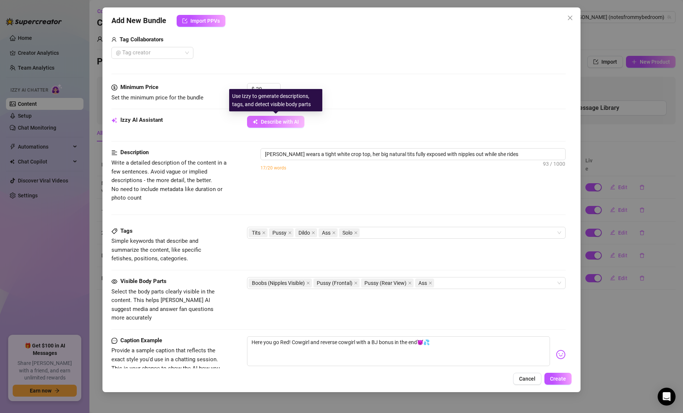
type textarea "[PERSON_NAME] wears a tight white crop top, her big natural tits fully exposed …"
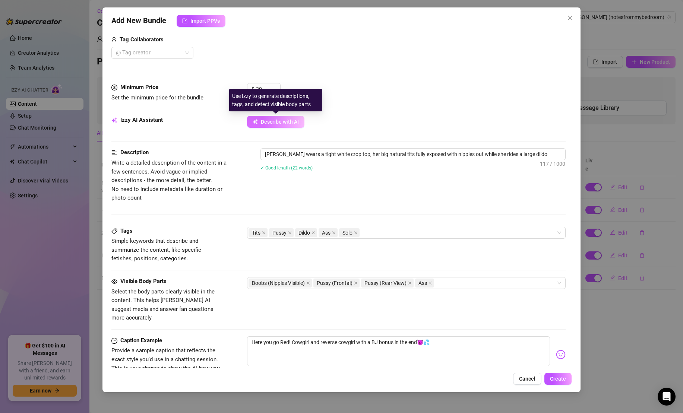
type textarea "[PERSON_NAME] wears a tight white crop top, her big natural tits fully exposed …"
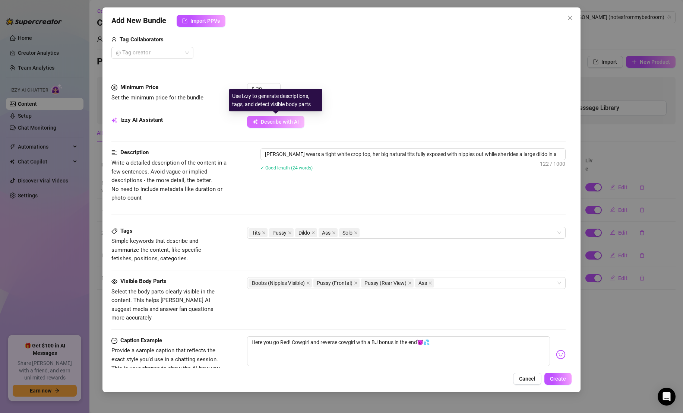
type textarea "[PERSON_NAME] wears a tight white crop top, her big natural tits fully exposed …"
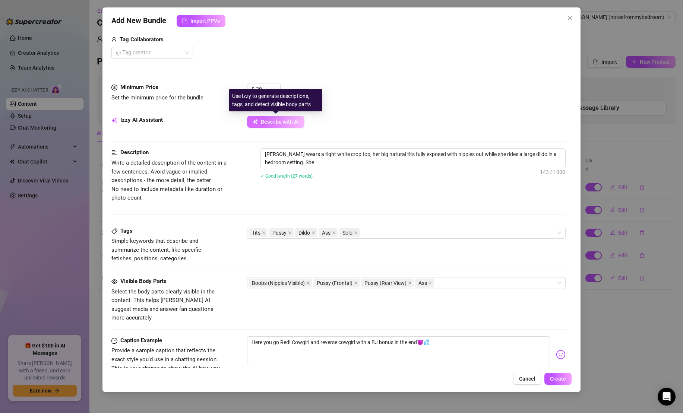
type textarea "[PERSON_NAME] wears a tight white crop top, her big natural tits fully exposed …"
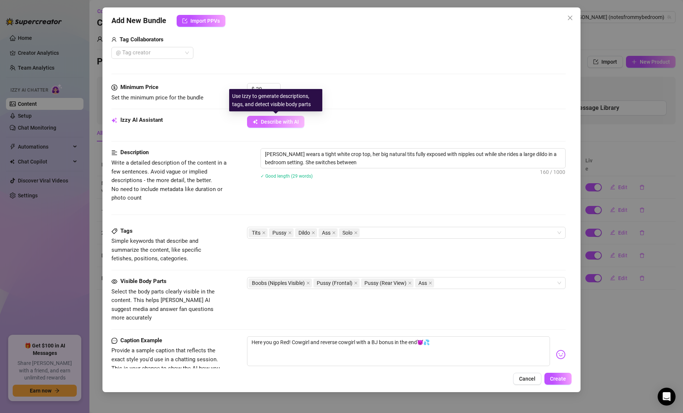
type textarea "[PERSON_NAME] wears a tight white crop top, her big natural tits fully exposed …"
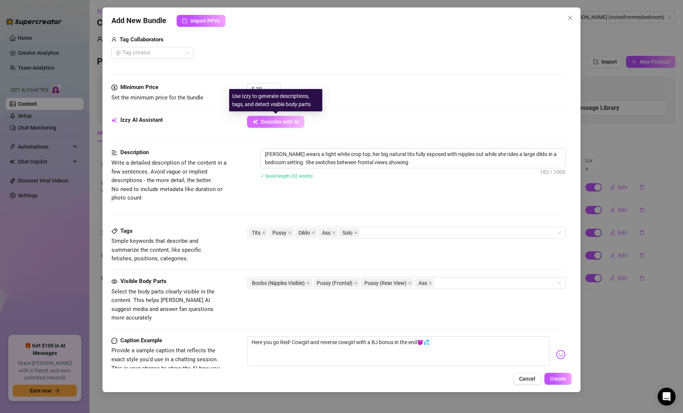
type textarea "[PERSON_NAME] wears a tight white crop top, her big natural tits fully exposed …"
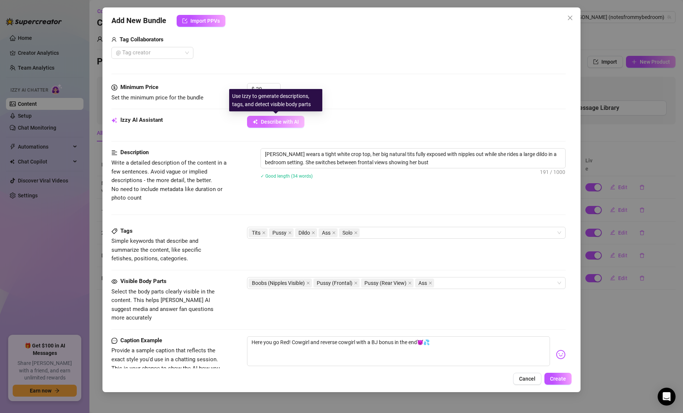
type textarea "[PERSON_NAME] wears a tight white crop top, her big natural tits fully exposed …"
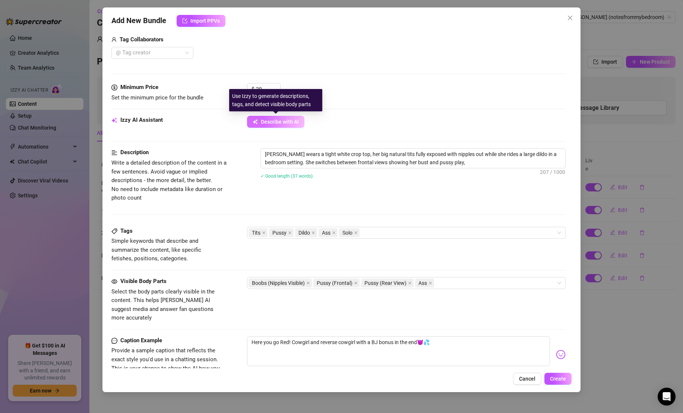
type textarea "[PERSON_NAME] wears a tight white crop top, her big natural tits fully exposed …"
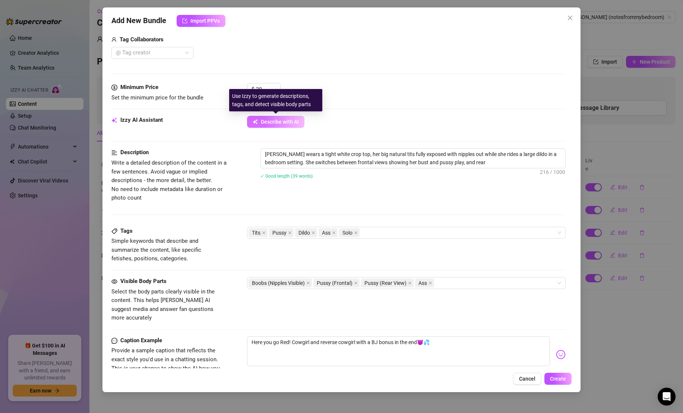
type textarea "[PERSON_NAME] wears a tight white crop top, her big natural tits fully exposed …"
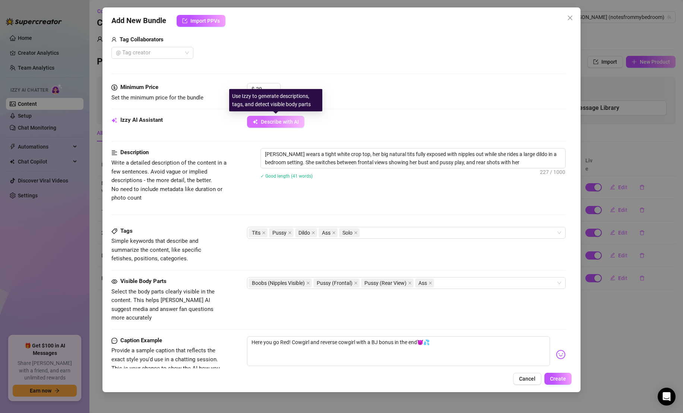
type textarea "[PERSON_NAME] wears a tight white crop top, her big natural tits fully exposed …"
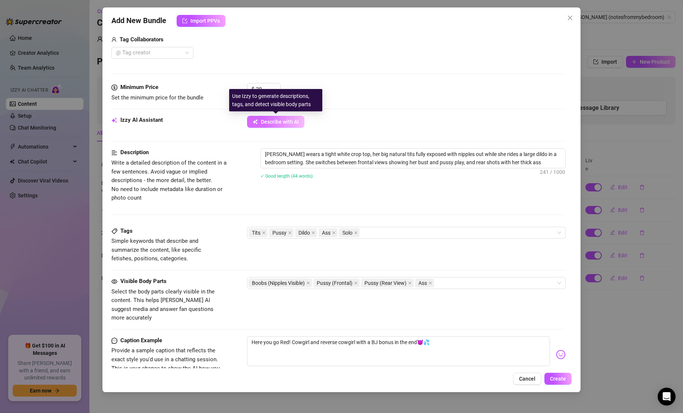
type textarea "[PERSON_NAME] wears a tight white crop top, her big natural tits fully exposed …"
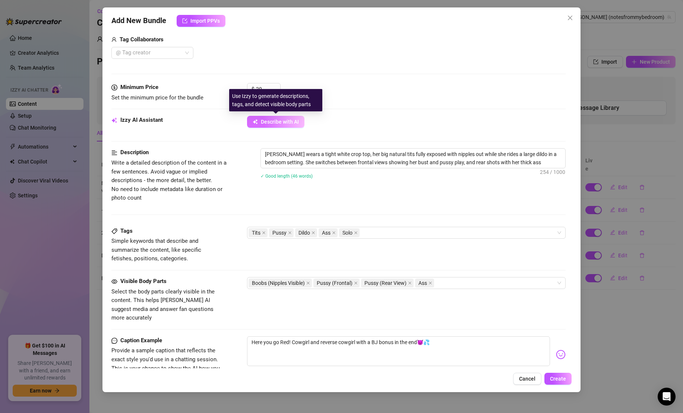
type textarea "[PERSON_NAME] wears a tight white crop top, her big natural tits fully exposed …"
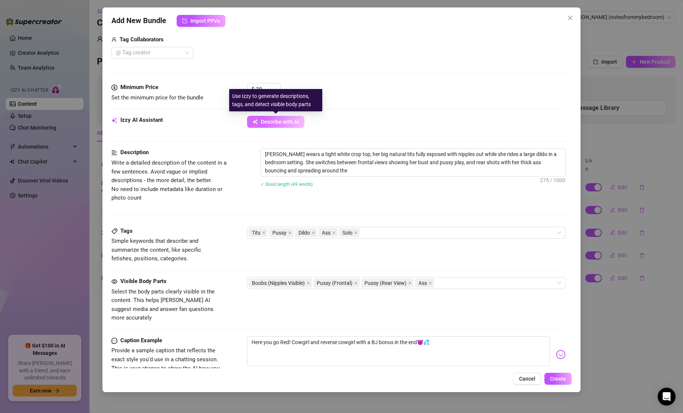
type textarea "[PERSON_NAME] wears a tight white crop top, her big natural tits fully exposed …"
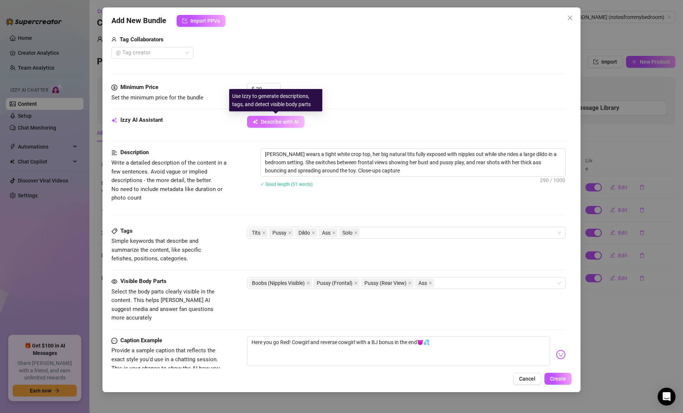
type textarea "[PERSON_NAME] wears a tight white crop top, her big natural tits fully exposed …"
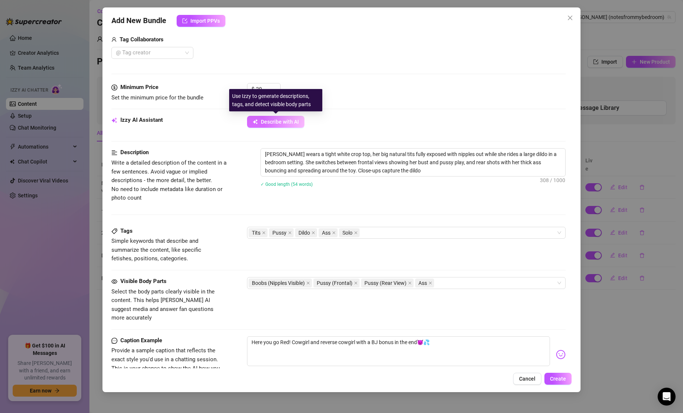
type textarea "[PERSON_NAME] wears a tight white crop top, her big natural tits fully exposed …"
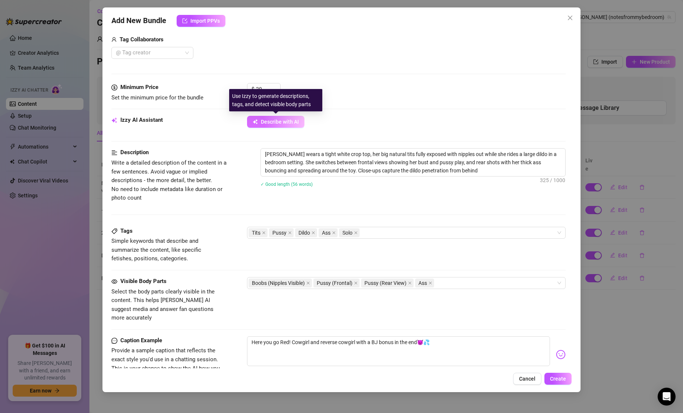
type textarea "[PERSON_NAME] wears a tight white crop top, her big natural tits fully exposed …"
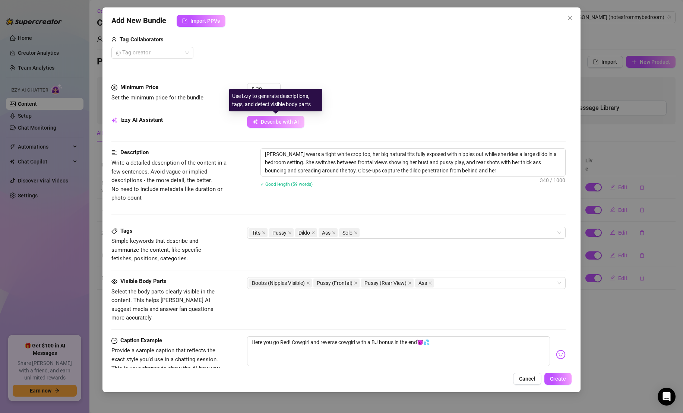
type textarea "[PERSON_NAME] wears a tight white crop top, her big natural tits fully exposed …"
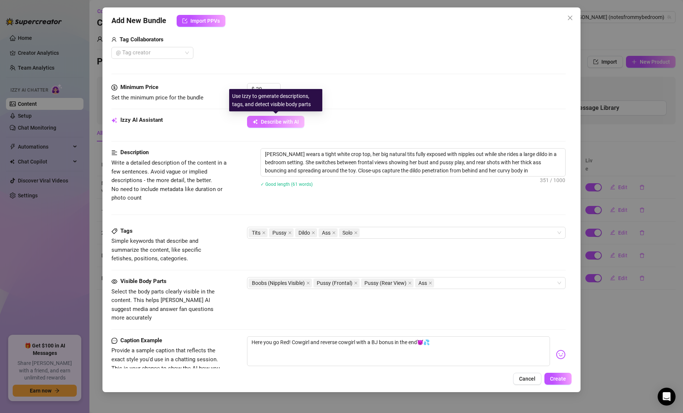
type textarea "[PERSON_NAME] wears a tight white crop top, her big natural tits fully exposed …"
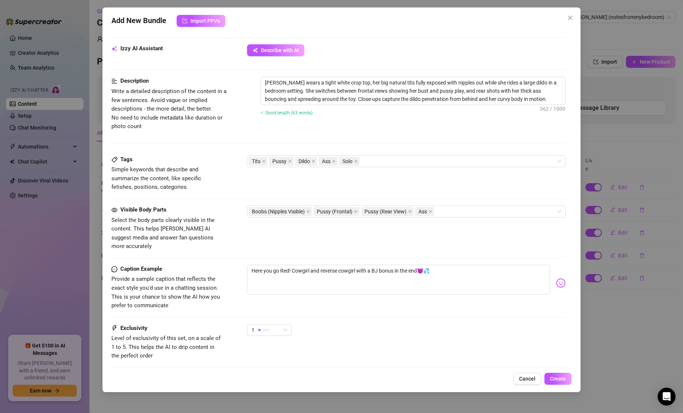
scroll to position [244, 0]
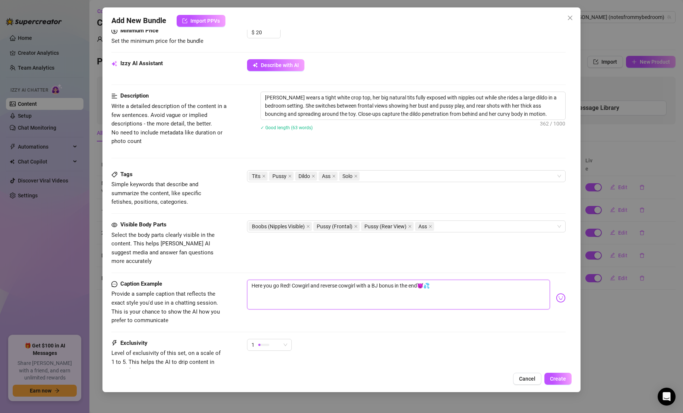
click at [357, 280] on textarea "Here you go Red! Cowgirl and reverse cowgirl with a BJ bonus in the end😈💦" at bounding box center [398, 295] width 303 height 30
type textarea "Here you go Red! Cowgirl and reverse cowgirl iwith a BJ bonus in the end😈💦"
type textarea "Here you go Red! Cowgirl and reverse cowgirl inwith a BJ bonus in the end😈💦"
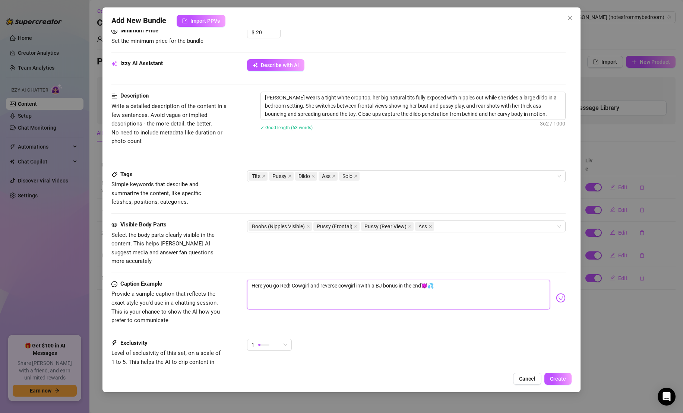
type textarea "Here you go Red! Cowgirl and reverse cowgirl iwith a BJ bonus in the end😈💦"
type textarea "Here you go Red! Cowgirl and reverse cowgirl with a BJ bonus in the end😈💦"
type textarea "Here you go Red! Cowgirl and reverse cowgirl owith a BJ bonus in the end😈💦"
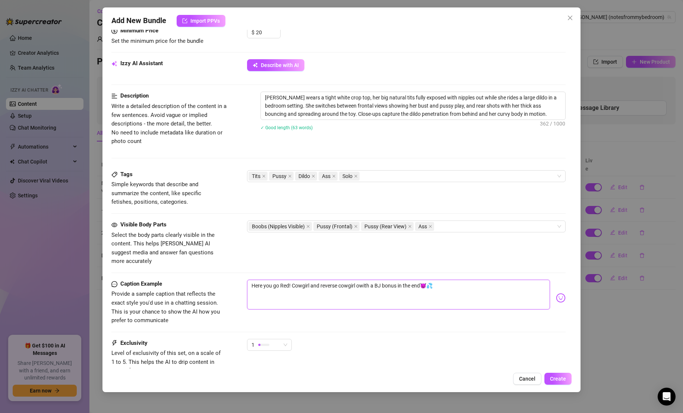
type textarea "Here you go Red! Cowgirl and reverse cowgirl onwith a BJ bonus in the end😈💦"
type textarea "Here you go Red! Cowgirl and reverse cowgirl on with a BJ bonus in the end😈💦"
type textarea "Here you go Red! Cowgirl and reverse cowgirl on awith a BJ bonus in the end😈💦"
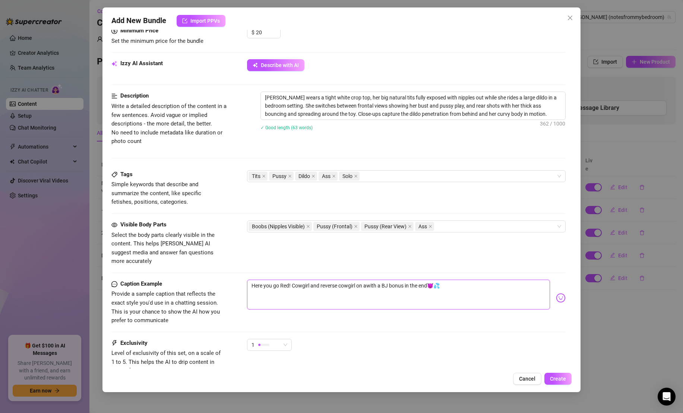
type textarea "Here you go Red! Cowgirl and reverse cowgirl on a with a BJ bonus in the end😈💦"
type textarea "Here you go Red! Cowgirl and reverse cowgirl on a hwith a BJ bonus in the end😈💦"
type textarea "Here you go Red! Cowgirl and reverse cowgirl on a huwith a BJ bonus in the end😈💦"
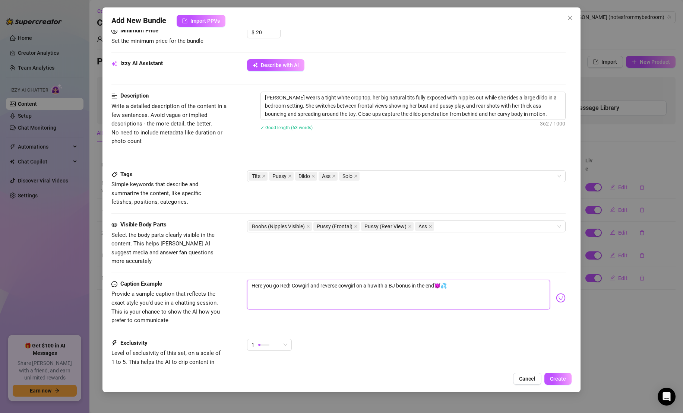
type textarea "Here you go Red! Cowgirl and reverse cowgirl on a hugwith a BJ bonus in the end…"
type textarea "Here you go Red! Cowgirl and reverse cowgirl on a hugewith a BJ bonus in the en…"
type textarea "Here you go Red! Cowgirl and reverse cowgirl on a huge with a BJ bonus in the e…"
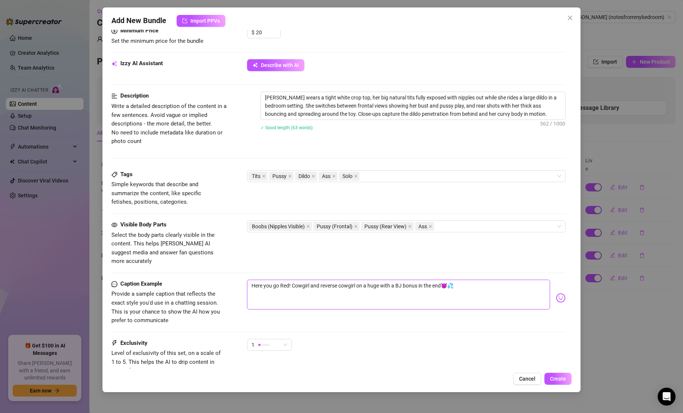
type textarea "Here you go Red! Cowgirl and reverse cowgirl on a huge dwith a BJ bonus in the …"
type textarea "Here you go Red! Cowgirl and reverse cowgirl on a huge diwith a BJ bonus in the…"
type textarea "Here you go Red! Cowgirl and reverse cowgirl on a huge dilwith a BJ bonus in th…"
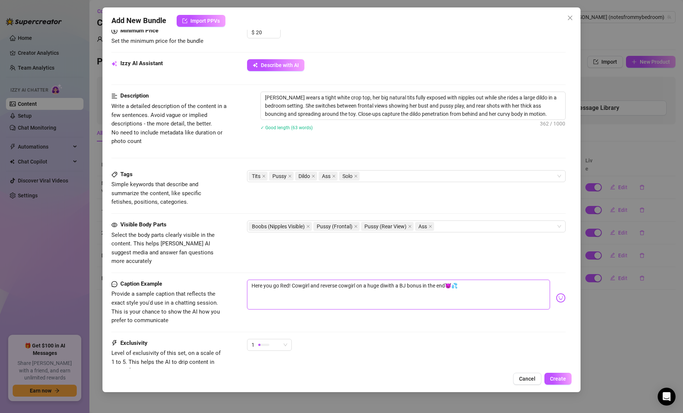
type textarea "Here you go Red! Cowgirl and reverse cowgirl on a huge dilwith a BJ bonus in th…"
type textarea "Here you go Red! Cowgirl and reverse cowgirl on a huge dildwith a BJ bonus in t…"
type textarea "Here you go Red! Cowgirl and reverse cowgirl on a huge dildowith a BJ bonus in …"
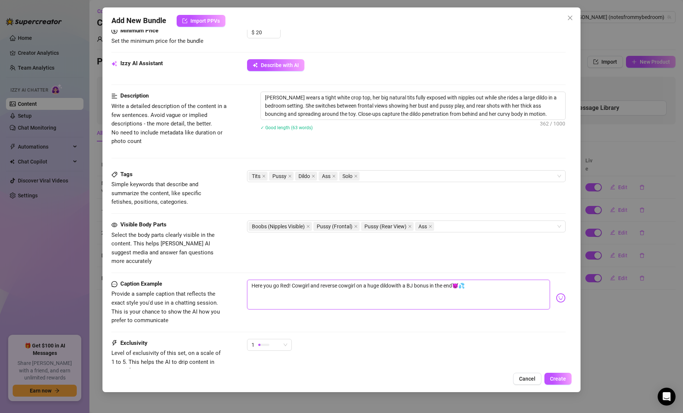
type textarea "Here you go Red! Cowgirl and reverse cowgirl on a huge dildo with a BJ bonus in…"
drag, startPoint x: 292, startPoint y: 278, endPoint x: 226, endPoint y: 278, distance: 66.3
click at [226, 280] on div "Caption Example Provide a sample caption that reflects the exact style you'd us…" at bounding box center [338, 302] width 454 height 45
type textarea "Cowgirl and reverse cowgirl on a huge dildo with a BJ bonus in the end😈💦"
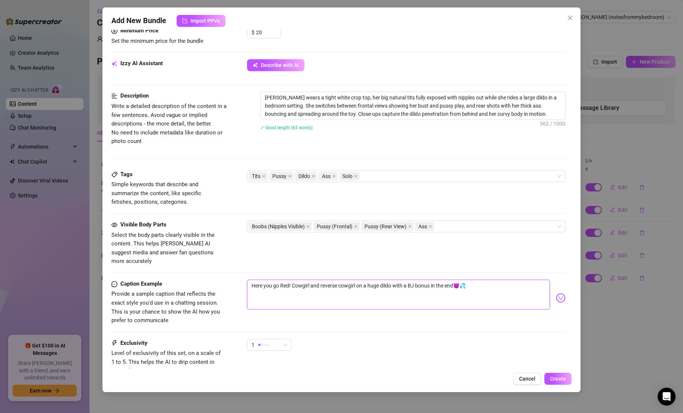
type textarea "Cowgirl and reverse cowgirl on a huge dildo with a BJ bonus in the end😈💦"
type textarea "SCowgirl and reverse cowgirl on a huge dildo with a BJ bonus in the end😈💦"
type textarea "SoCowgirl and reverse cowgirl on a huge dildo with a BJ bonus in the end😈💦"
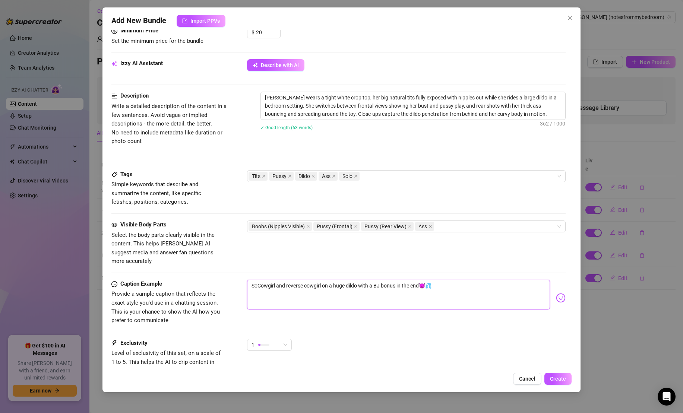
type textarea "SomCowgirl and reverse cowgirl on a huge dildo with a BJ bonus in the end😈💦"
type textarea "SomeCowgirl and reverse cowgirl on a huge dildo with a BJ bonus in the end😈💦"
type textarea "SometCowgirl and reverse cowgirl on a huge dildo with a BJ bonus in the end😈💦"
type textarea "SometiCowgirl and reverse cowgirl on a huge dildo with a BJ bonus in the end😈💦"
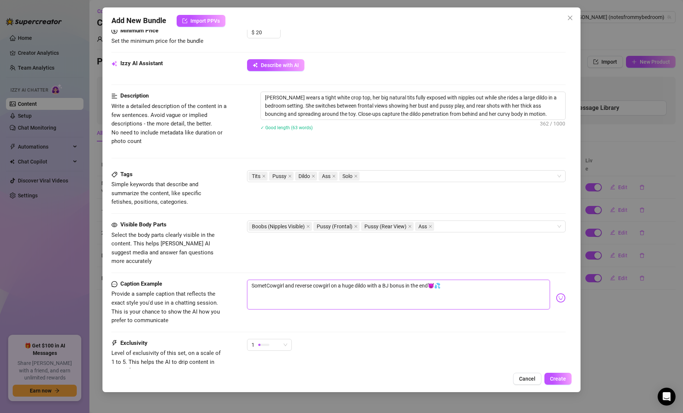
type textarea "SometiCowgirl and reverse cowgirl on a huge dildo with a BJ bonus in the end😈💦"
click at [500, 280] on textarea "Sometimes I just need to RIDE! 🤠 💦 Cowgirl and reverse cowgirl on a huge dildo …" at bounding box center [398, 295] width 303 height 30
click at [272, 339] on div "1" at bounding box center [266, 344] width 29 height 11
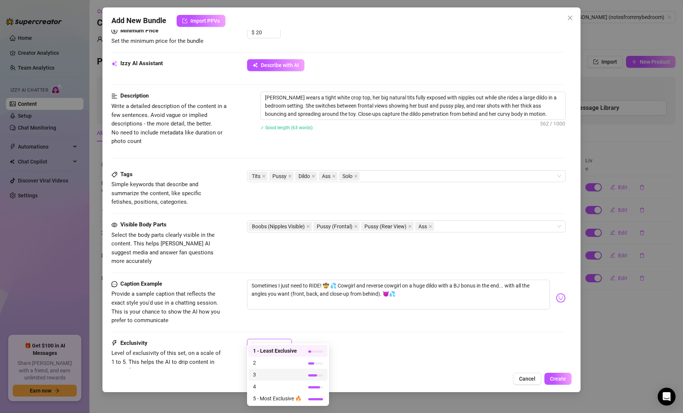
click at [286, 373] on span "3" at bounding box center [277, 375] width 48 height 8
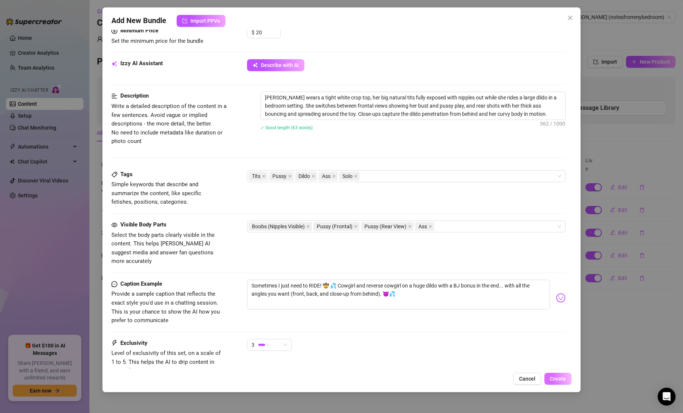
click at [562, 377] on span "Create" at bounding box center [558, 379] width 16 height 6
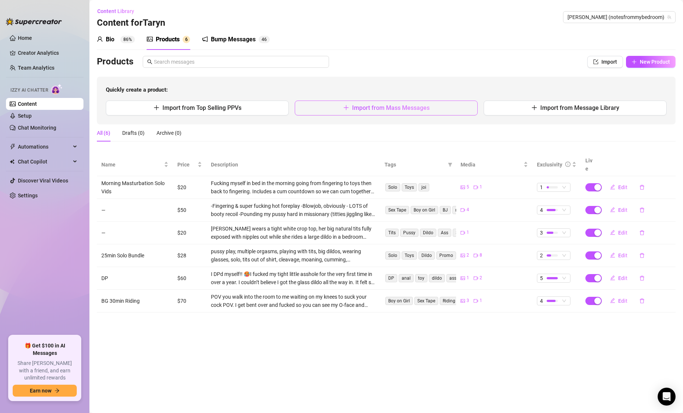
click at [428, 108] on span "Import from Mass Messages" at bounding box center [391, 107] width 78 height 7
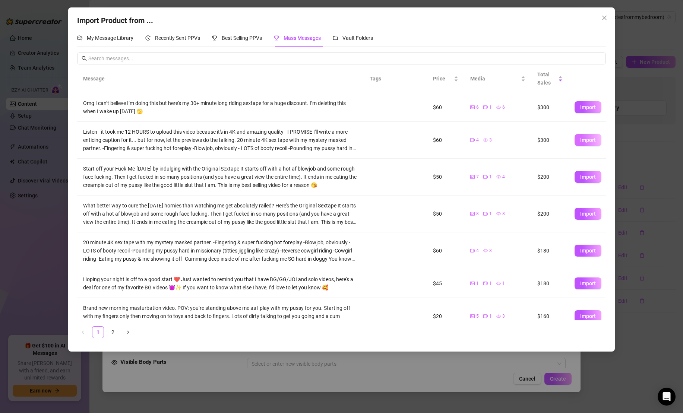
click at [588, 138] on span "Import" at bounding box center [588, 140] width 16 height 6
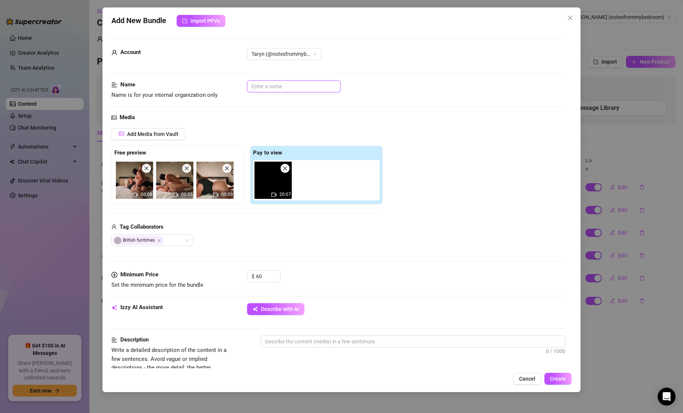
click at [283, 88] on input "text" at bounding box center [294, 86] width 94 height 12
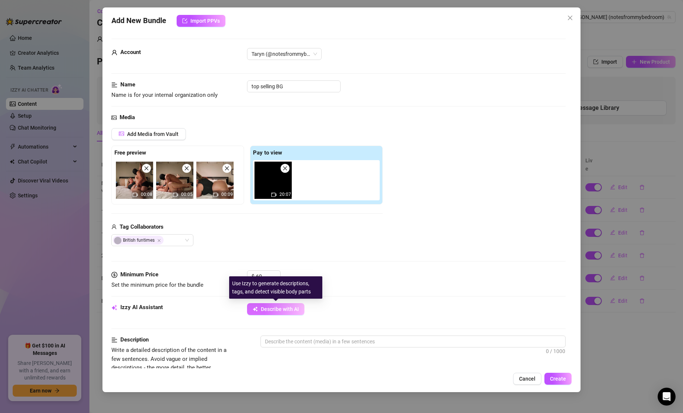
click at [249, 307] on button "Describe with AI" at bounding box center [275, 309] width 57 height 12
click at [326, 277] on div "$ 60" at bounding box center [406, 280] width 319 height 19
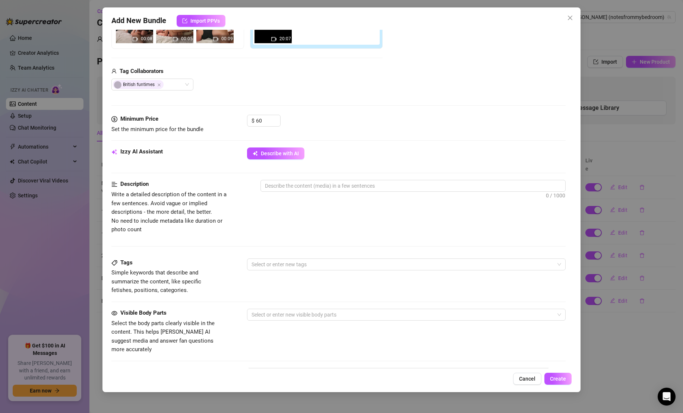
scroll to position [232, 0]
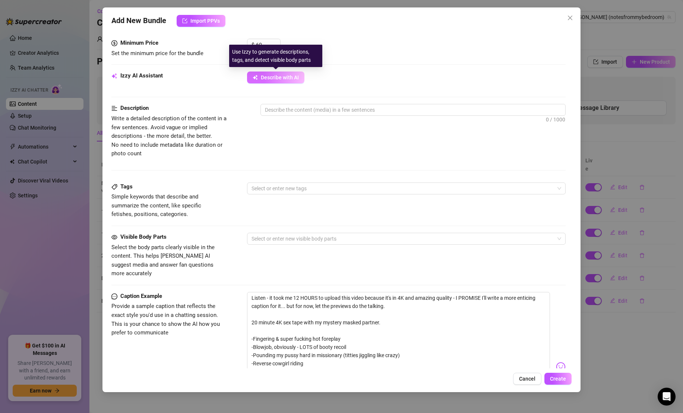
click at [278, 79] on span "Describe with AI" at bounding box center [280, 78] width 38 height 6
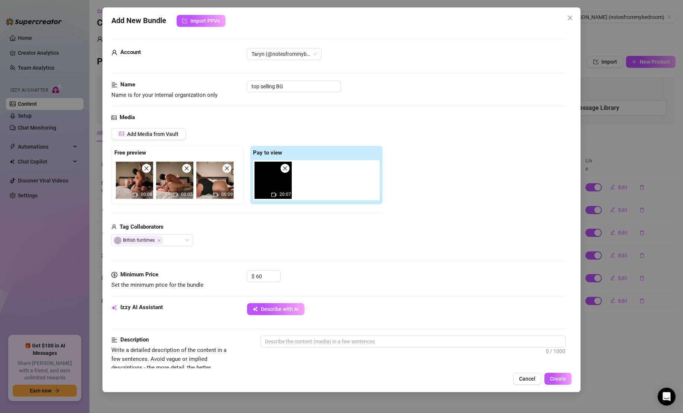
scroll to position [328, 0]
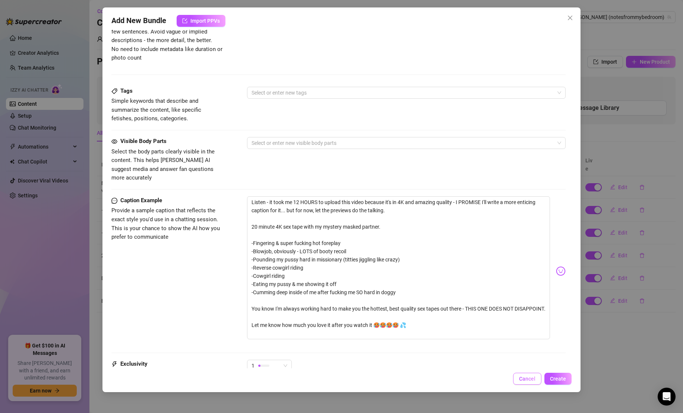
click at [520, 377] on span "Cancel" at bounding box center [527, 379] width 16 height 6
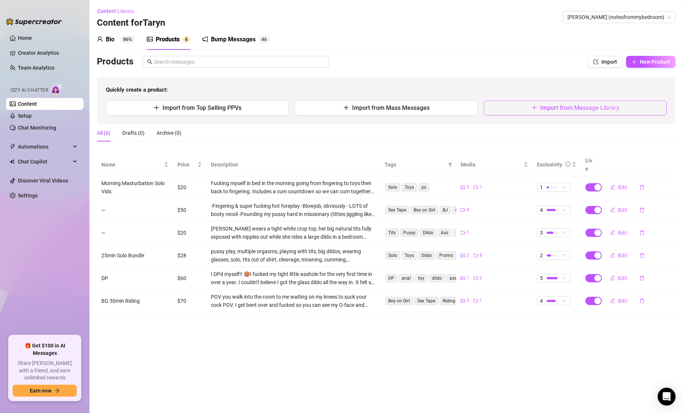
click at [526, 105] on button "Import from Message Library" at bounding box center [575, 108] width 183 height 15
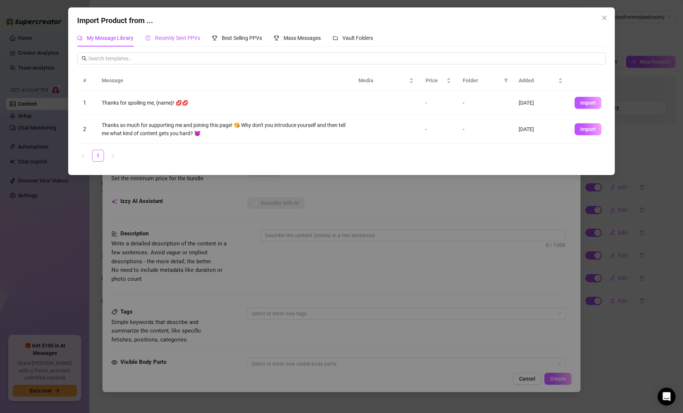
click at [183, 36] on span "Recently Sent PPVs" at bounding box center [177, 38] width 45 height 6
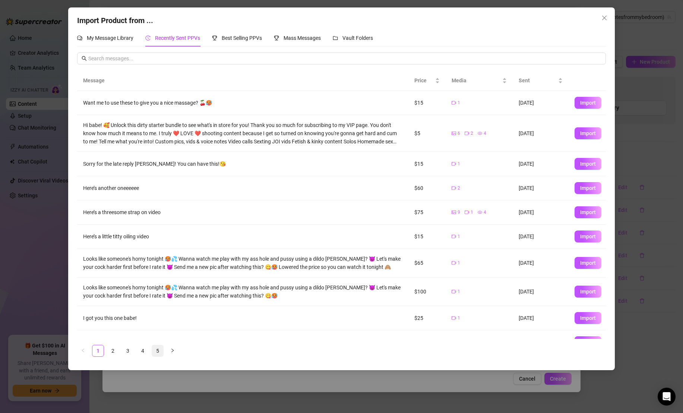
click at [158, 349] on link "5" at bounding box center [157, 350] width 11 height 11
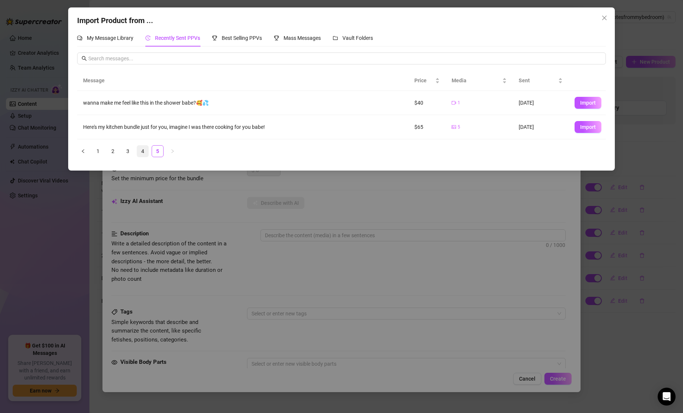
click at [139, 151] on link "4" at bounding box center [142, 151] width 11 height 11
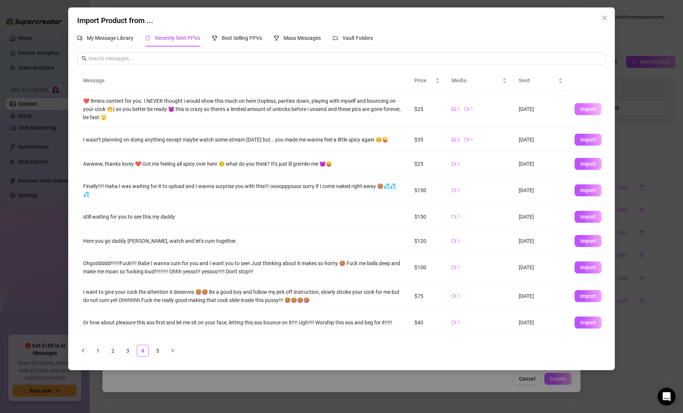
click at [582, 108] on span "Import" at bounding box center [588, 109] width 16 height 6
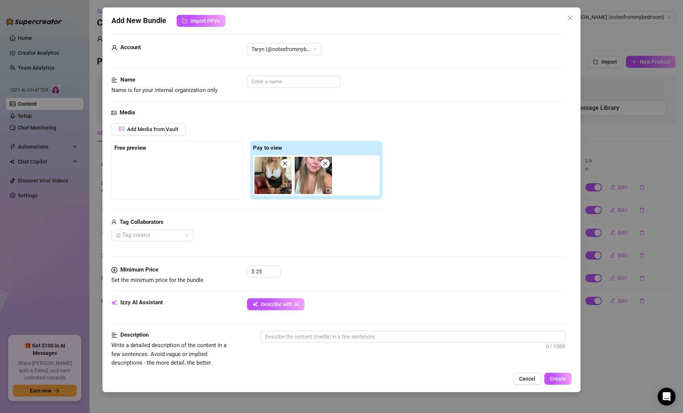
scroll to position [6, 0]
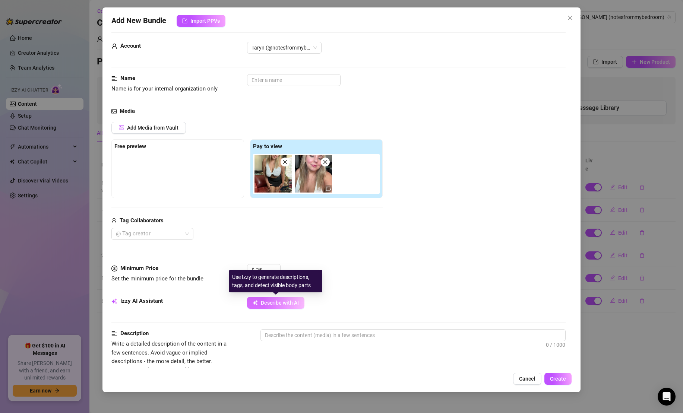
click at [267, 307] on button "Describe with AI" at bounding box center [275, 303] width 57 height 12
